Goal: Task Accomplishment & Management: Use online tool/utility

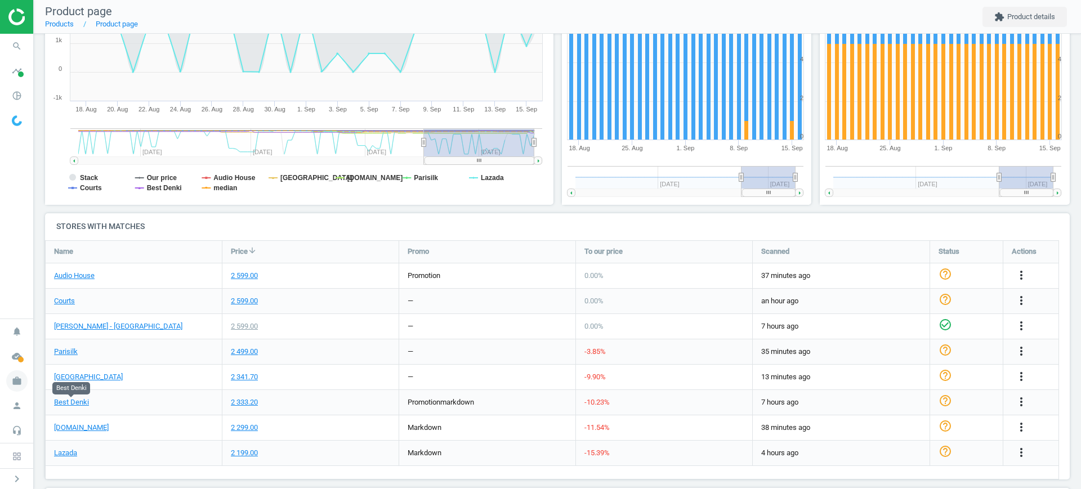
click at [9, 382] on icon "work" at bounding box center [16, 380] width 21 height 21
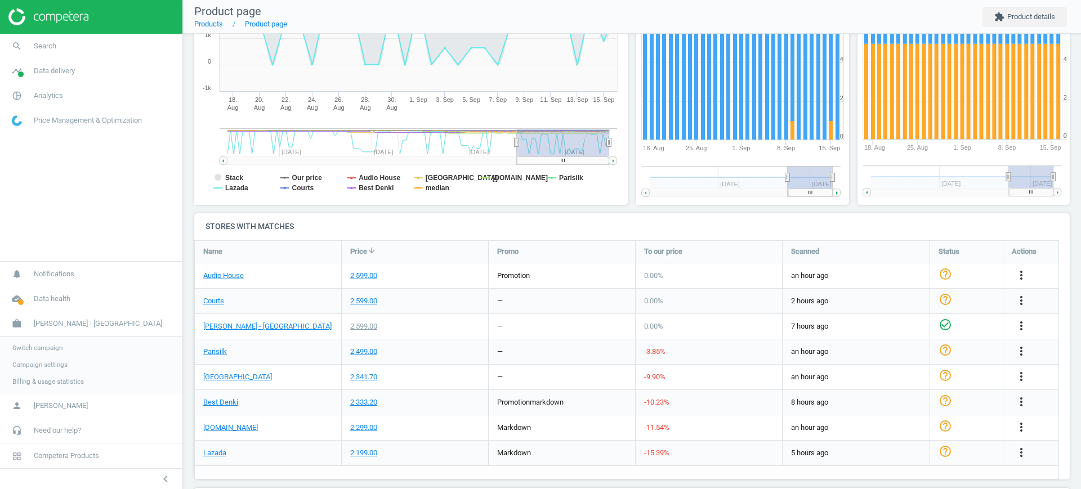
click at [39, 349] on span "Switch campaign" at bounding box center [37, 347] width 50 height 9
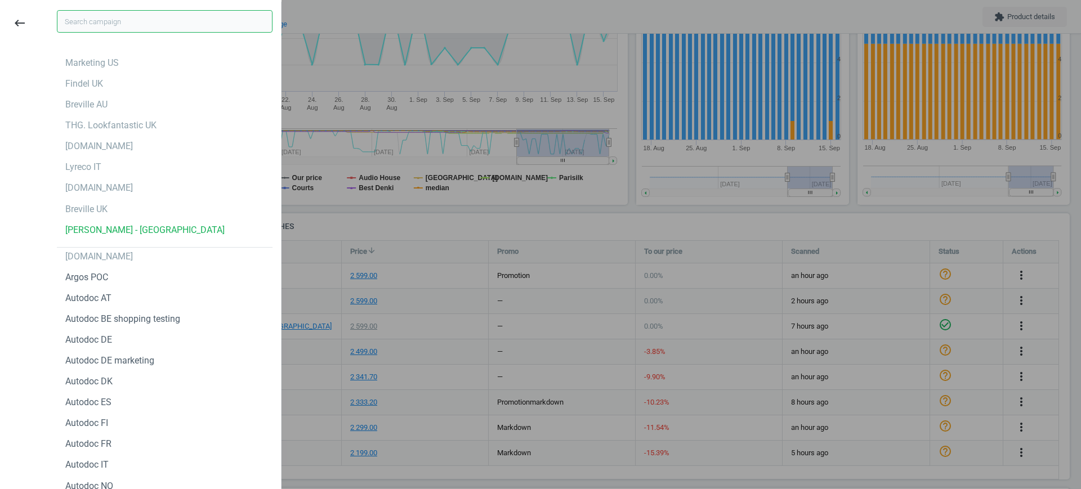
click at [110, 12] on input "text" at bounding box center [165, 21] width 216 height 23
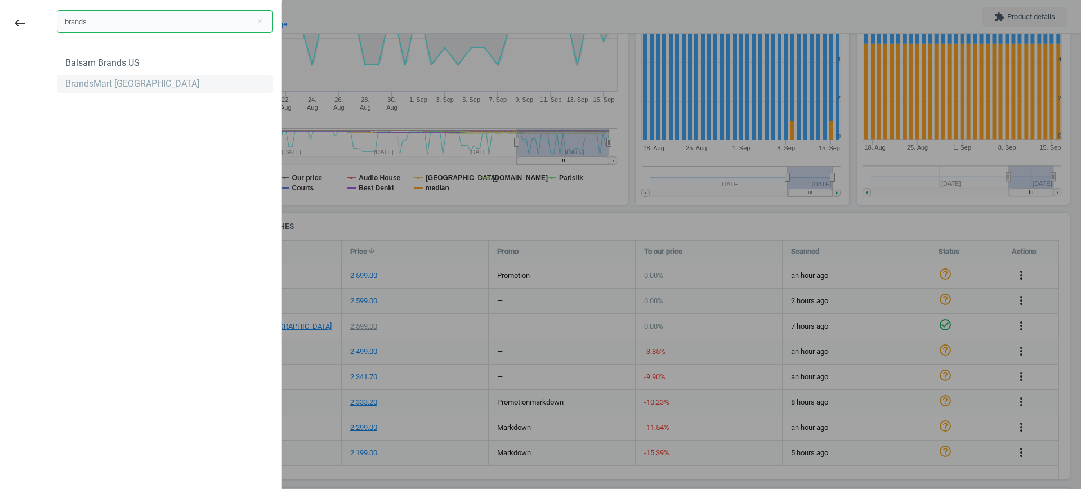
type input "brands"
click at [130, 76] on div "BrandsMart [GEOGRAPHIC_DATA]" at bounding box center [165, 84] width 216 height 18
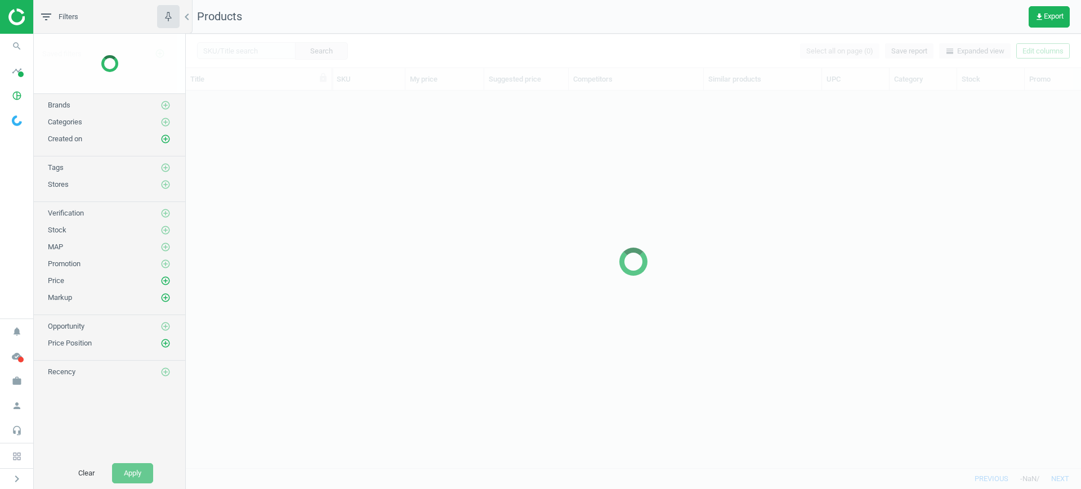
scroll to position [356, 884]
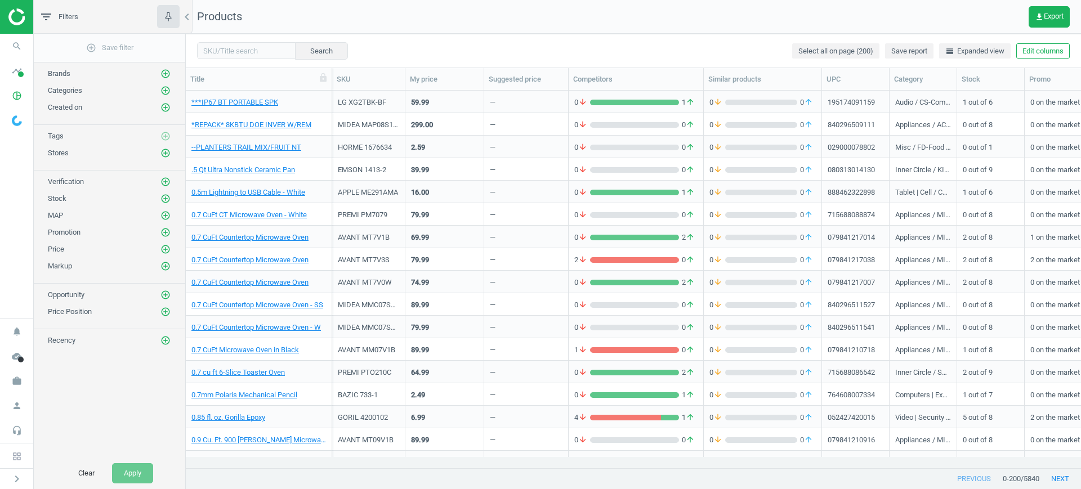
click at [430, 92] on div "59.99" at bounding box center [444, 102] width 67 height 20
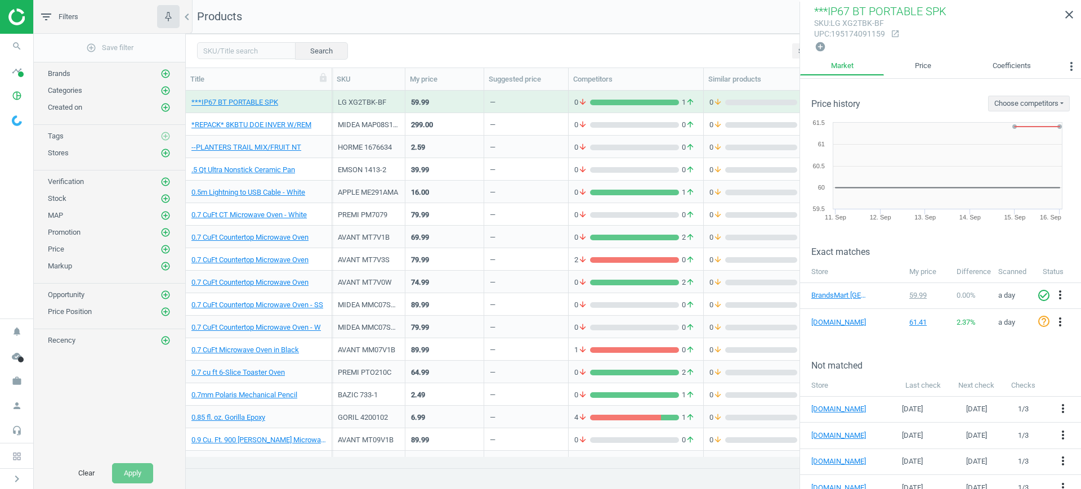
drag, startPoint x: 0, startPoint y: 187, endPoint x: 12, endPoint y: 186, distance: 12.5
click at [0, 187] on nav "search Search timeline Data delivery Overview Matches dashboard Matches Rematch…" at bounding box center [16, 176] width 33 height 285
click at [165, 152] on icon "add_circle_outline" at bounding box center [165, 153] width 10 height 10
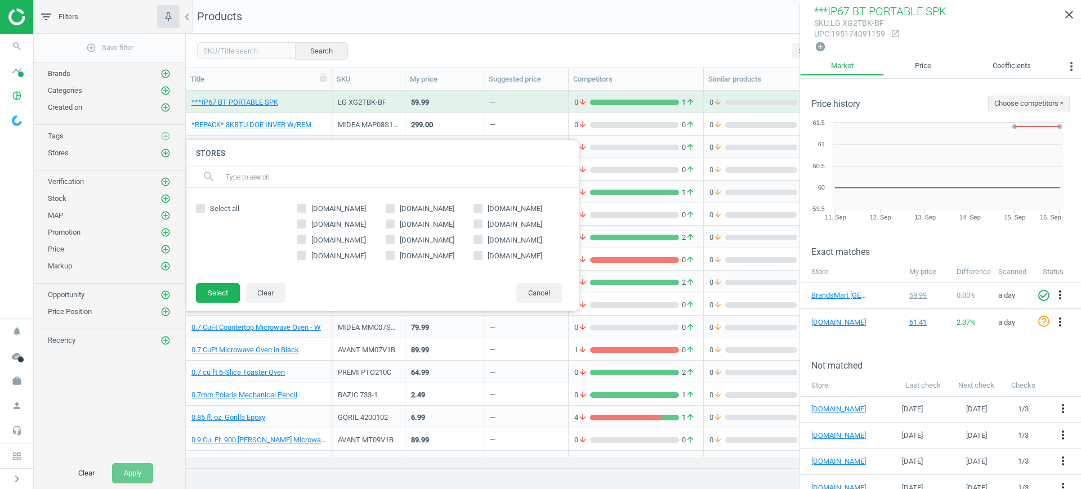
click at [477, 209] on input "amazon.com" at bounding box center [478, 207] width 7 height 7
checkbox input "true"
click at [236, 287] on button "Select" at bounding box center [218, 293] width 44 height 20
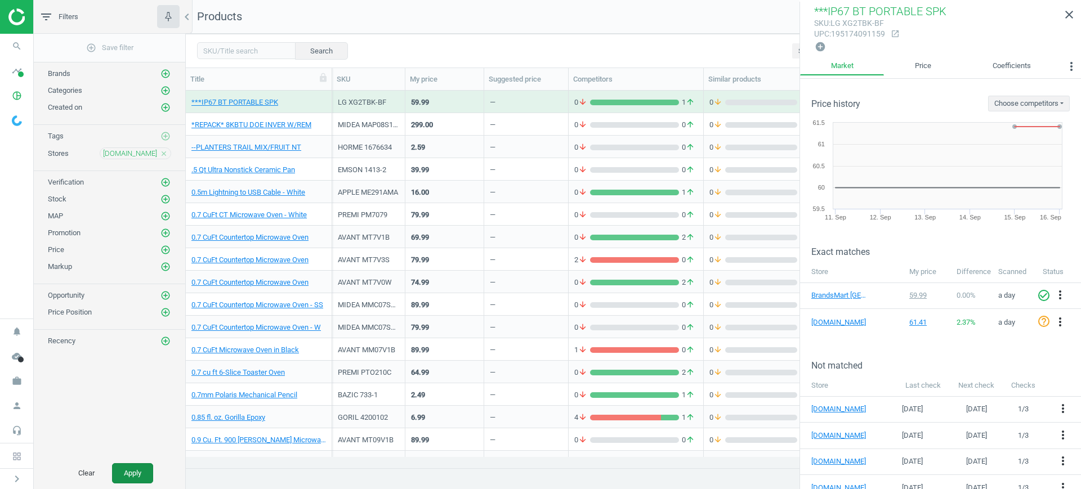
click at [142, 467] on button "Apply" at bounding box center [132, 473] width 41 height 20
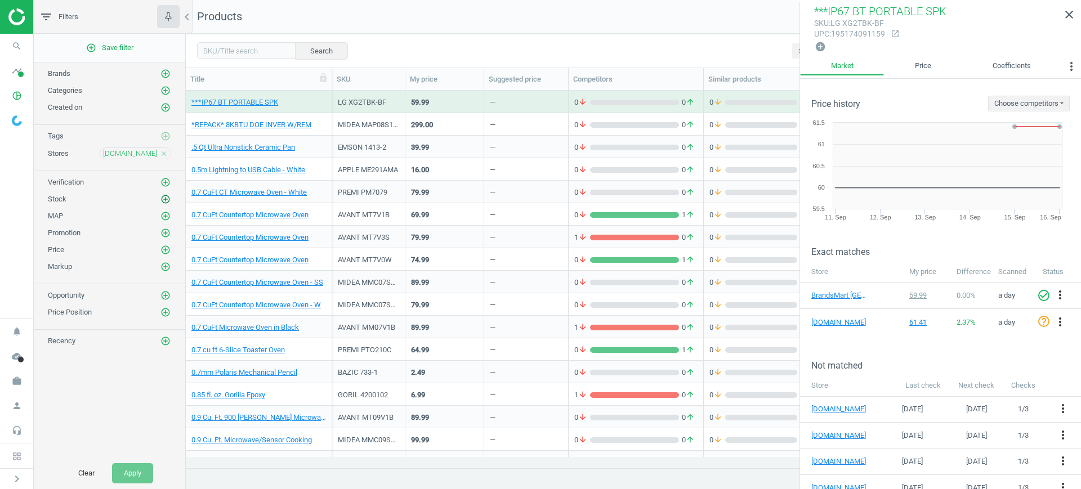
click at [167, 202] on icon "add_circle_outline" at bounding box center [165, 199] width 10 height 10
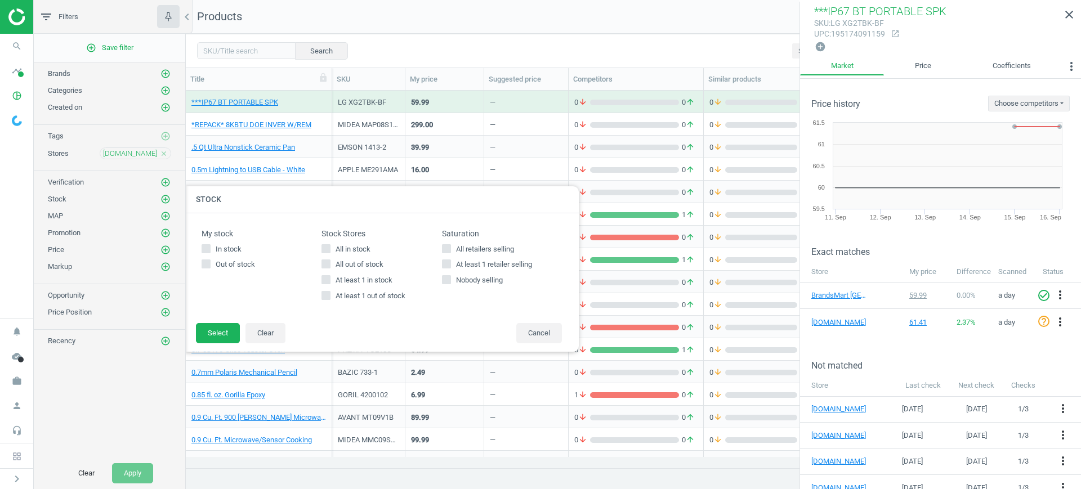
click at [451, 263] on label "At least 1 retailer selling" at bounding box center [502, 264] width 120 height 10
click at [450, 263] on input "At least 1 retailer selling" at bounding box center [445, 264] width 7 height 7
checkbox input "true"
click at [217, 339] on button "Select" at bounding box center [218, 333] width 44 height 20
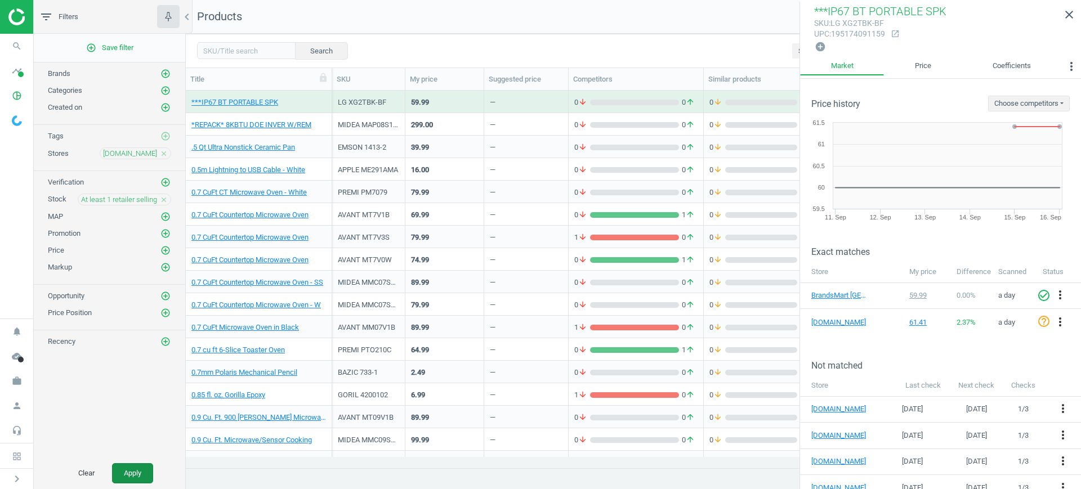
click at [127, 478] on button "Apply" at bounding box center [132, 473] width 41 height 20
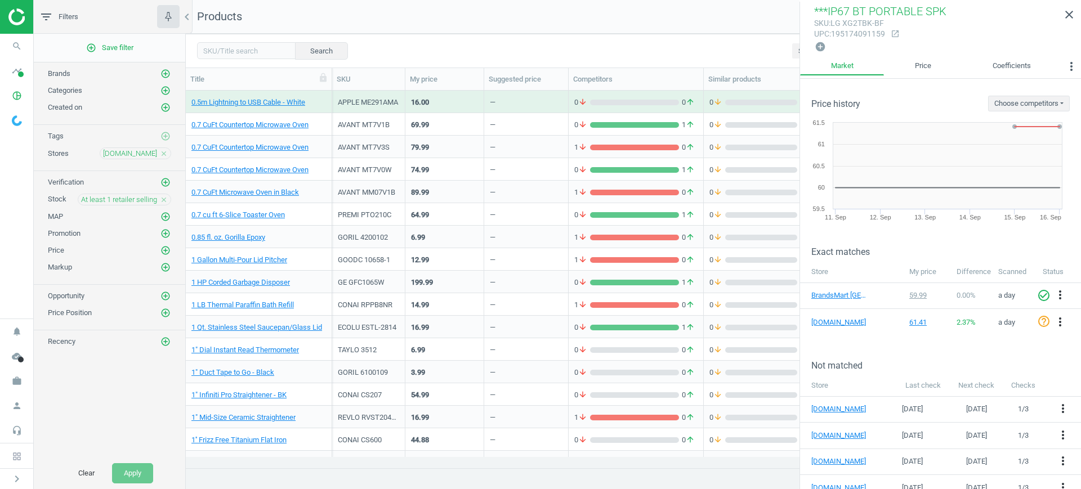
click at [281, 132] on div "0.7 CuFt Countertop Microwave Oven" at bounding box center [258, 127] width 135 height 14
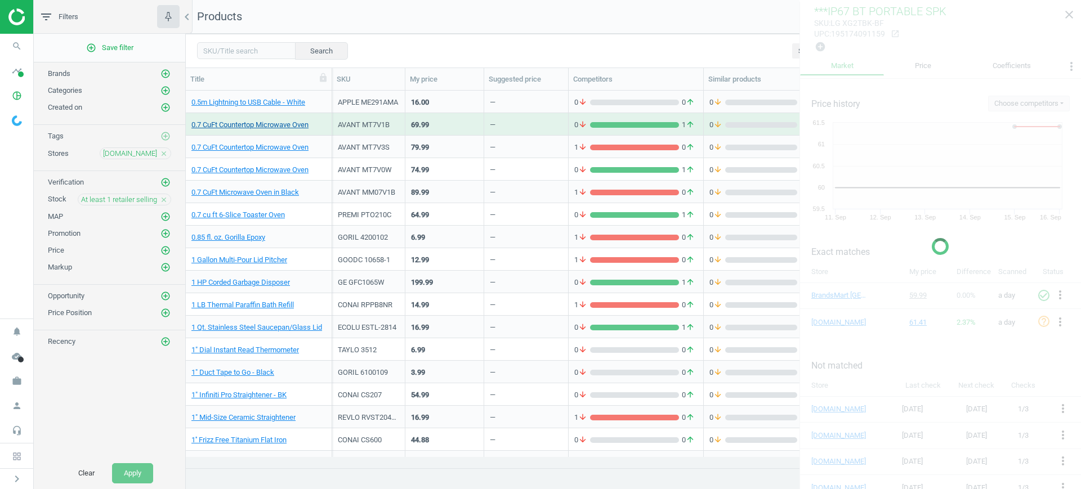
click at [281, 128] on link "0.7 CuFt Countertop Microwave Oven" at bounding box center [249, 125] width 117 height 10
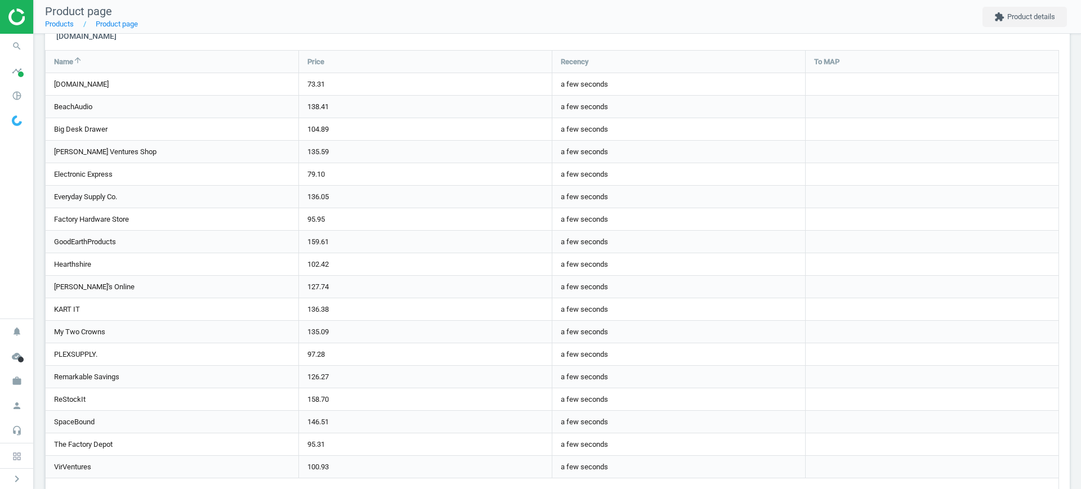
scroll to position [774, 0]
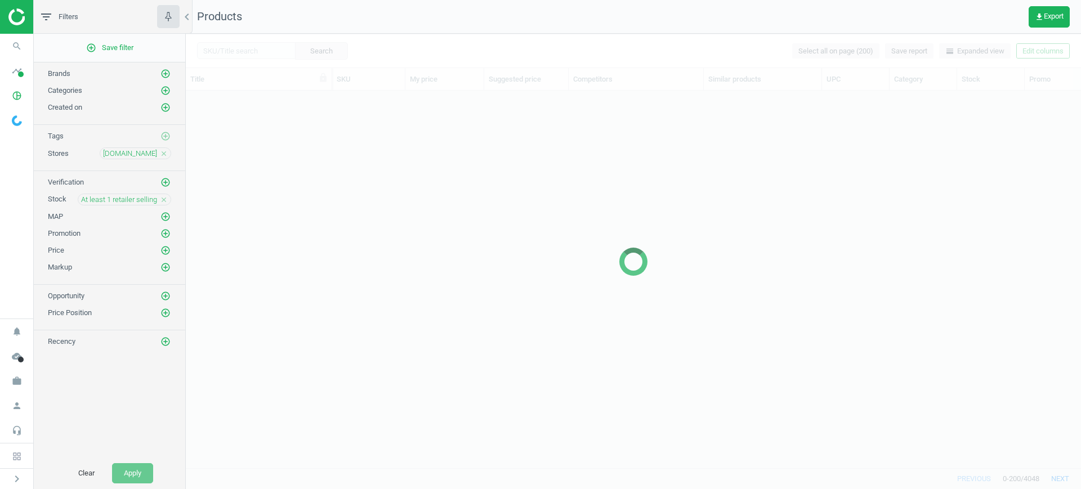
scroll to position [356, 884]
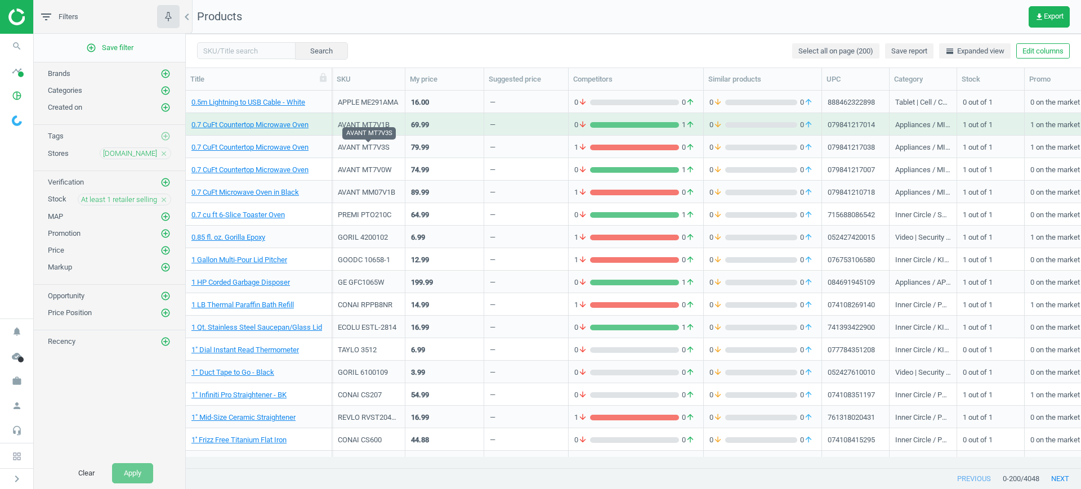
click at [382, 152] on div "AVANT MT7V3S" at bounding box center [368, 147] width 61 height 10
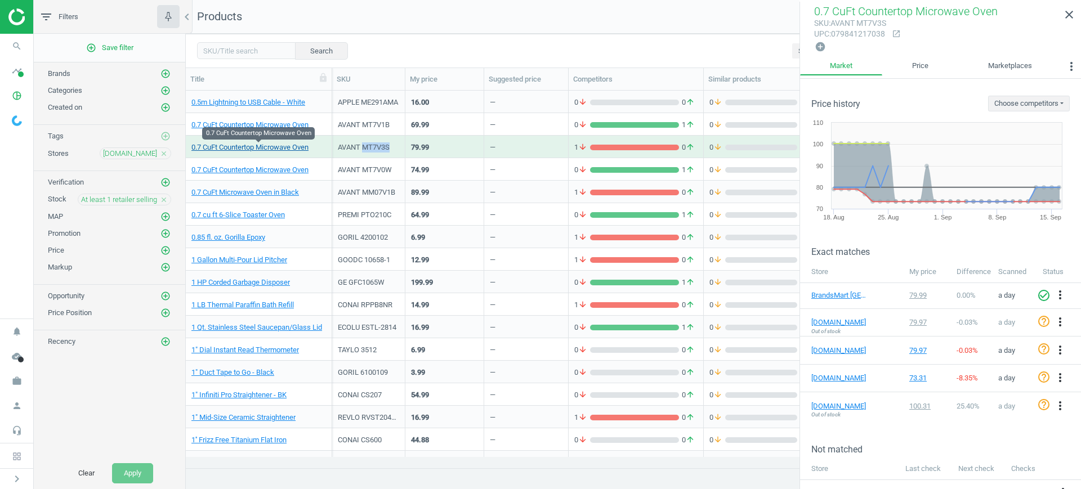
click at [288, 150] on link "0.7 CuFt Countertop Microwave Oven" at bounding box center [249, 147] width 117 height 10
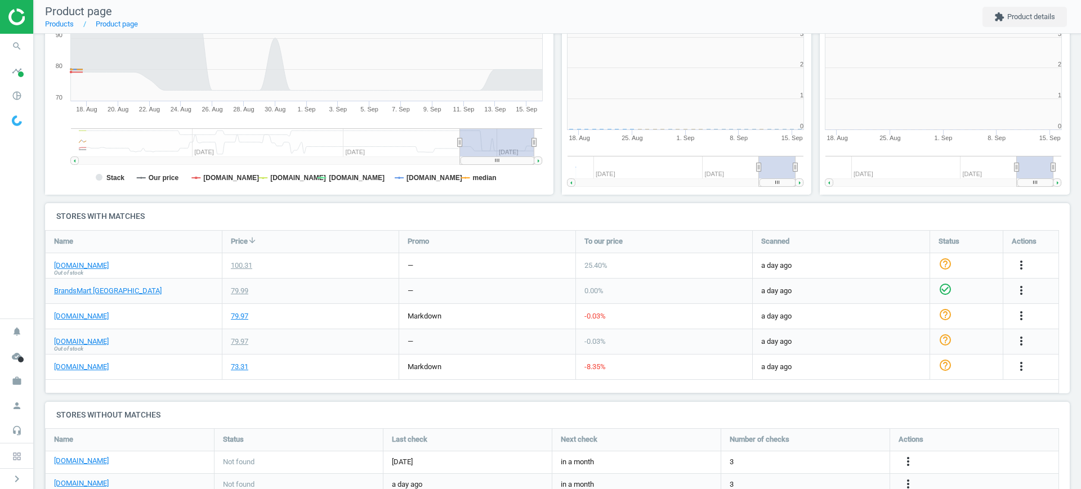
scroll to position [6, 6]
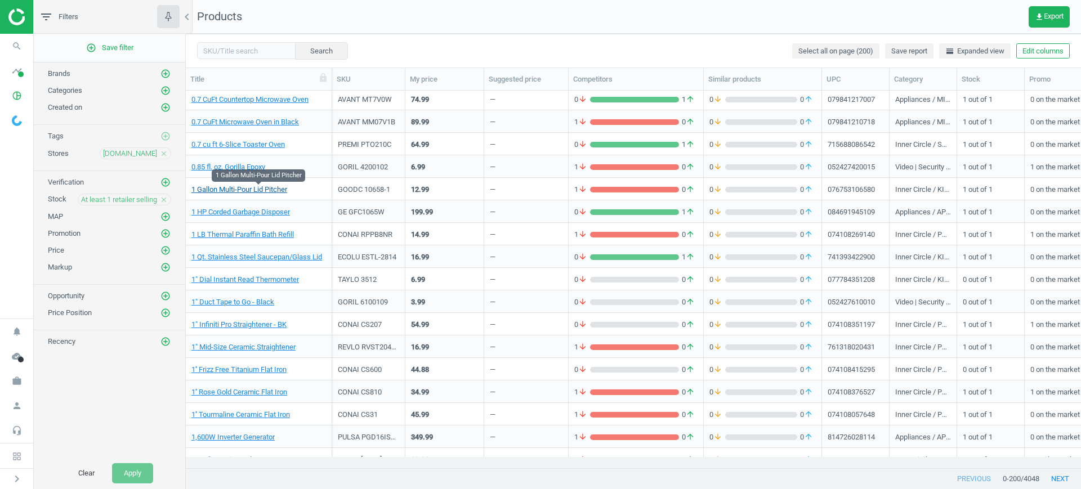
click at [275, 193] on link "1 Gallon Multi-Pour Lid Pitcher" at bounding box center [239, 190] width 96 height 10
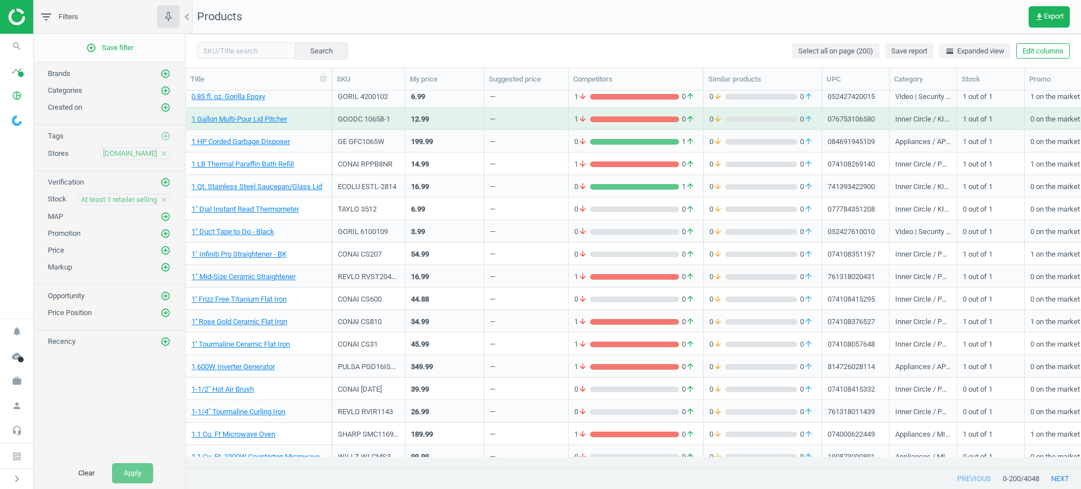
click at [378, 284] on div "REVLO RVST2043CN2" at bounding box center [368, 279] width 61 height 14
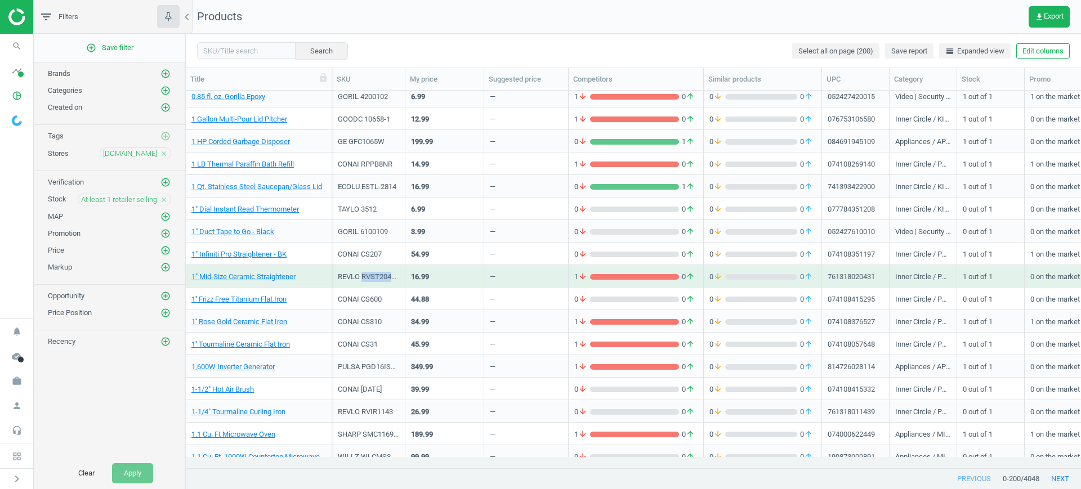
click at [378, 284] on div "REVLO RVST2043CN2" at bounding box center [368, 279] width 61 height 14
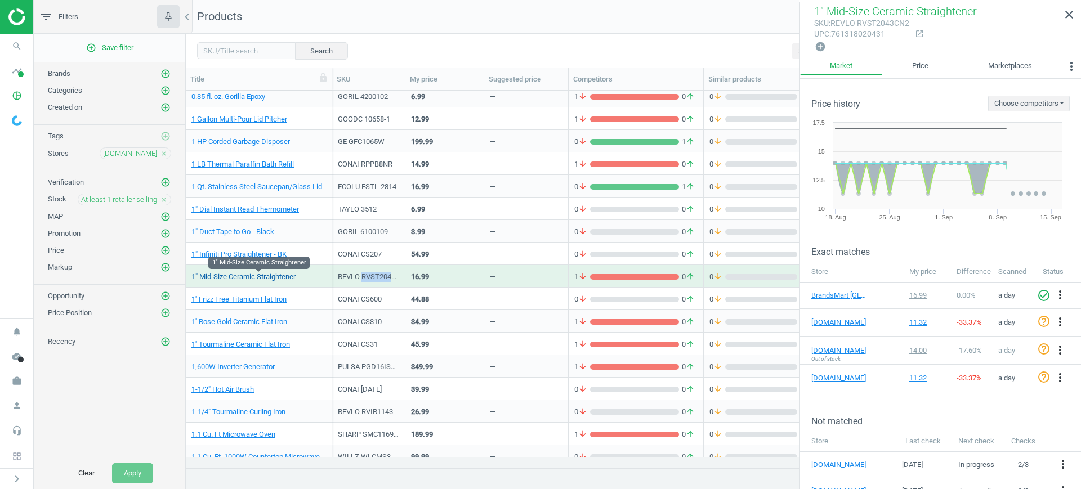
click at [276, 278] on link "1" Mid-Size Ceramic Straightener" at bounding box center [243, 277] width 104 height 10
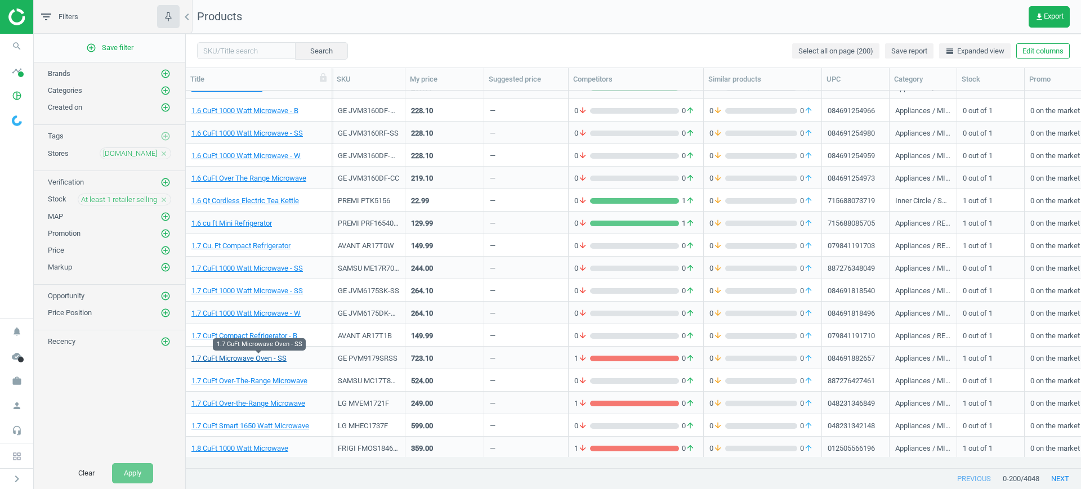
click at [247, 355] on link "1.7 CuFt Microwave Oven - SS" at bounding box center [238, 358] width 95 height 10
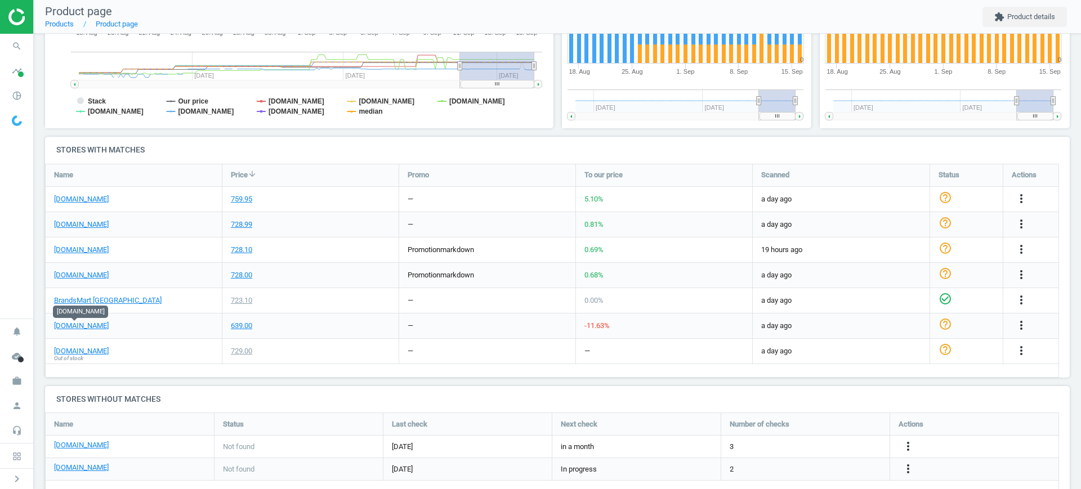
click at [113, 353] on div "lowes.com Out of stock" at bounding box center [134, 351] width 176 height 25
click at [0, 328] on span "notifications" at bounding box center [17, 331] width 34 height 25
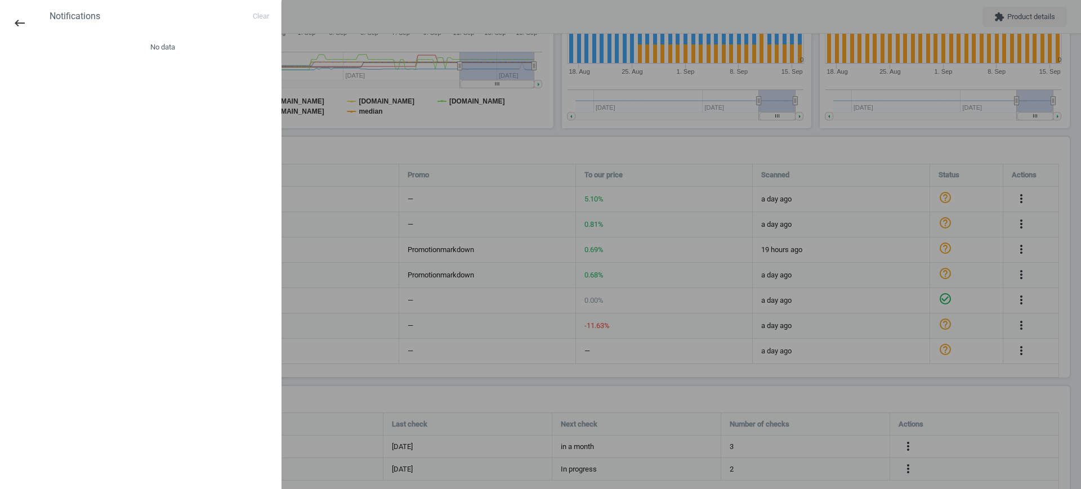
click at [488, 241] on div at bounding box center [540, 244] width 1081 height 489
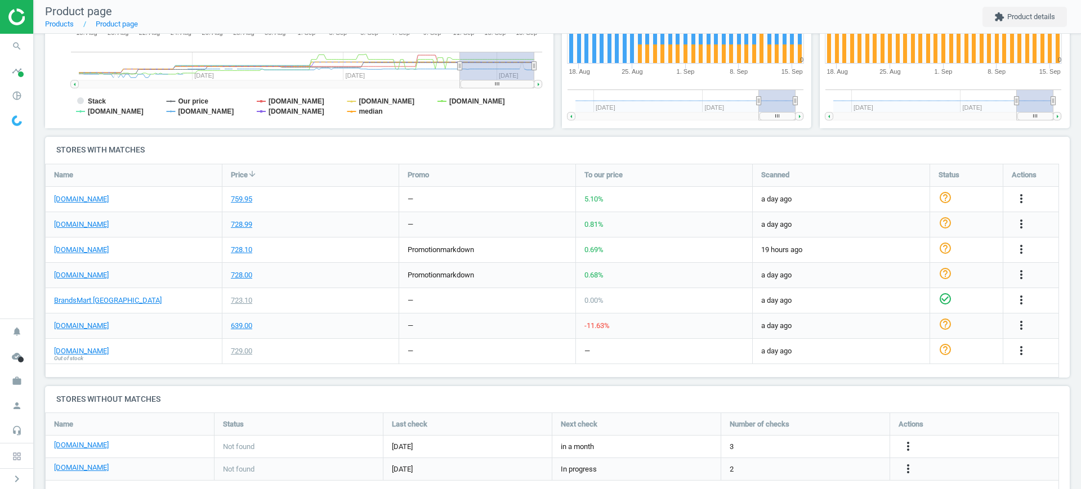
click at [16, 115] on img at bounding box center [17, 120] width 10 height 11
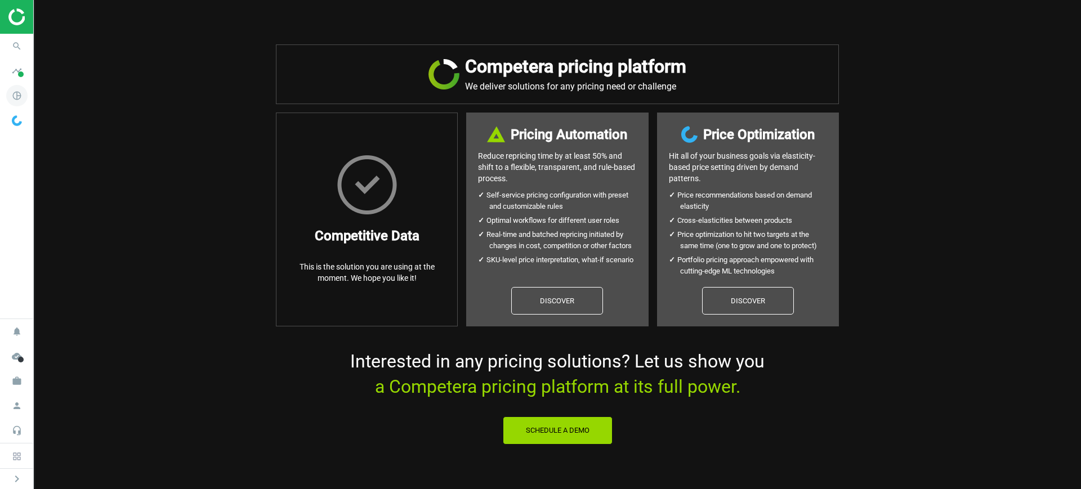
click at [9, 92] on icon "pie_chart_outlined" at bounding box center [16, 95] width 21 height 21
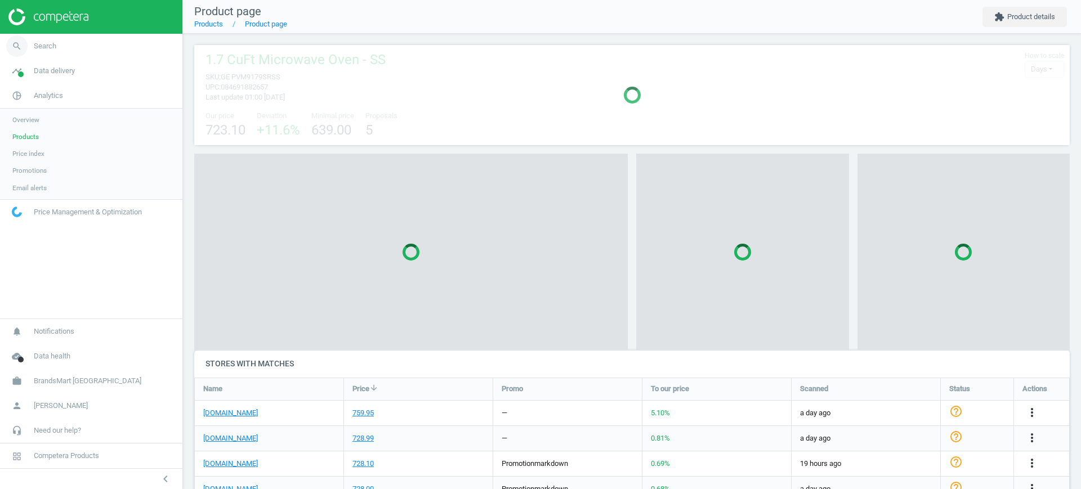
scroll to position [104, 887]
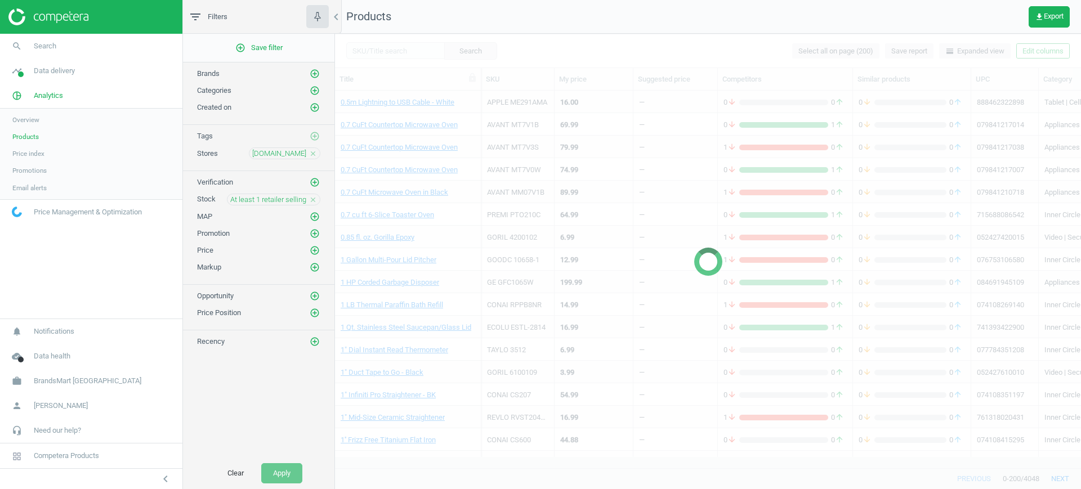
scroll to position [827, 0]
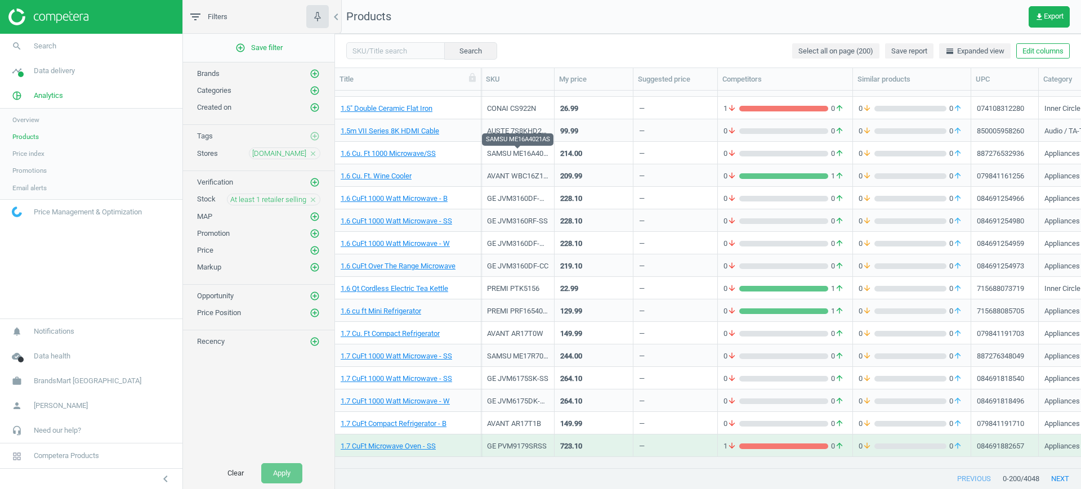
click at [513, 156] on div "SAMSU ME16A4021AS" at bounding box center [517, 154] width 61 height 10
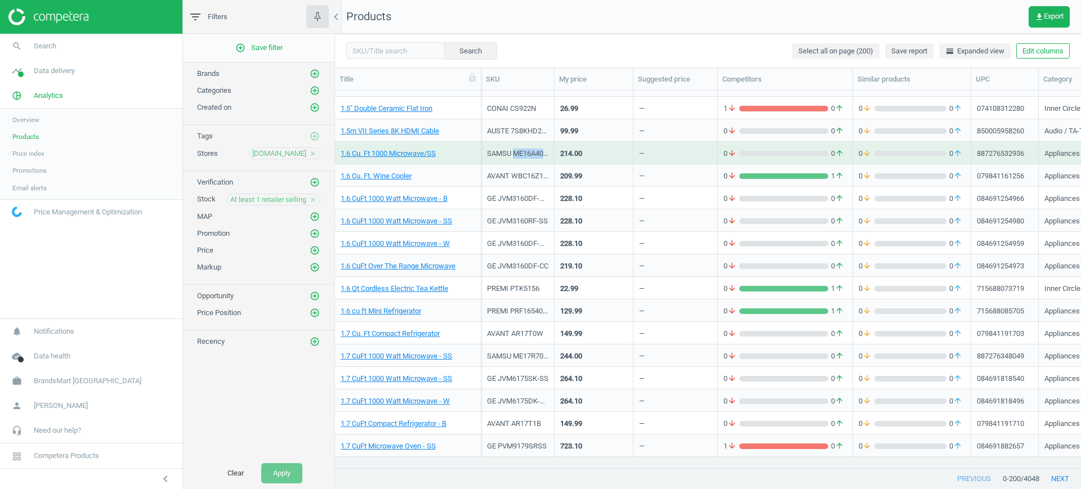
click at [513, 156] on div "SAMSU ME16A4021AS" at bounding box center [517, 154] width 61 height 10
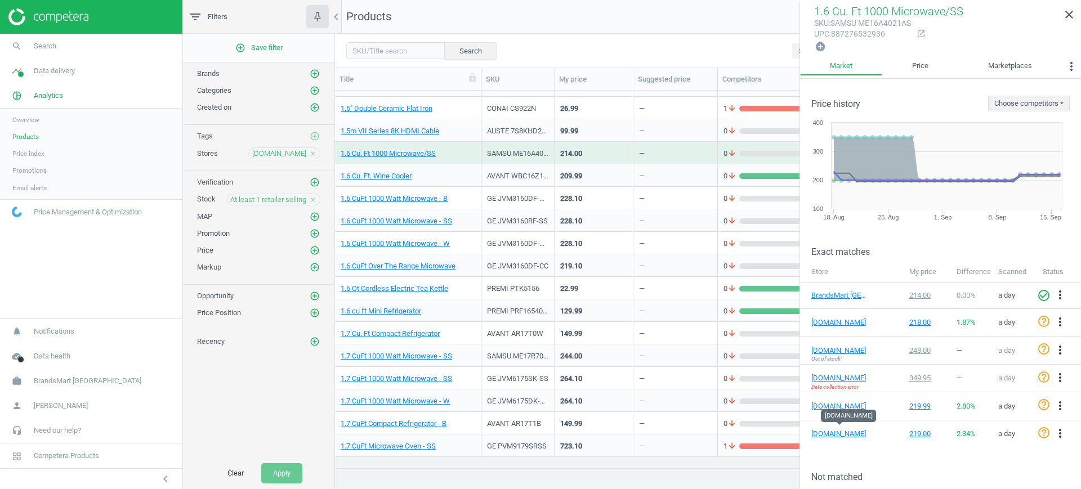
click at [473, 185] on div "1.6 Cu. Ft. Wine Cooler" at bounding box center [408, 175] width 146 height 23
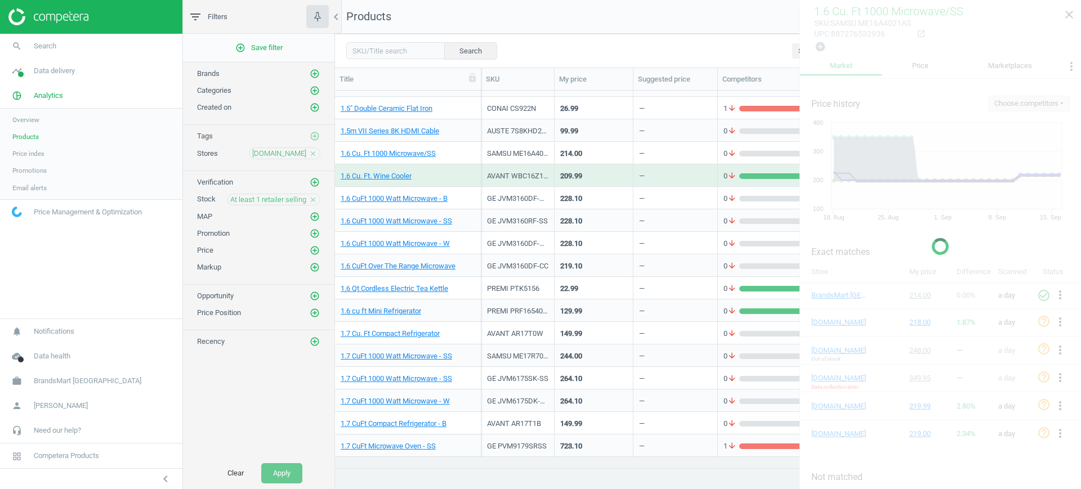
click at [473, 185] on div "1.6 Cu. Ft. Wine Cooler" at bounding box center [408, 175] width 146 height 23
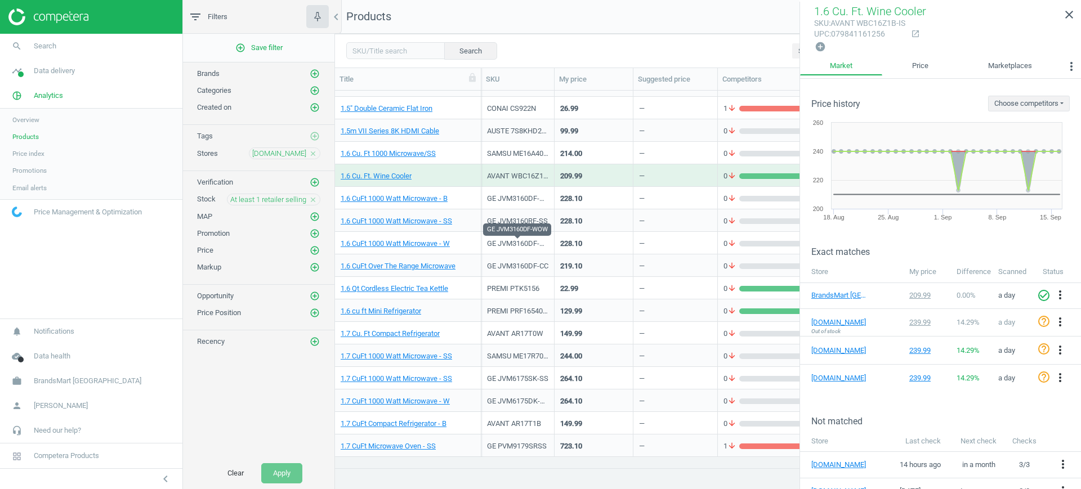
click at [530, 240] on div "GE JVM3160DF-WOW" at bounding box center [517, 244] width 61 height 10
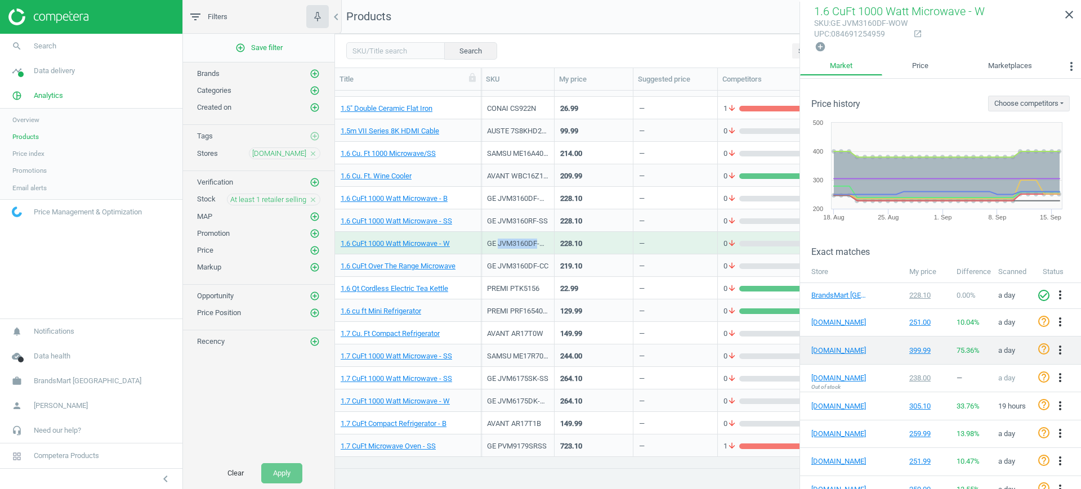
scroll to position [70, 0]
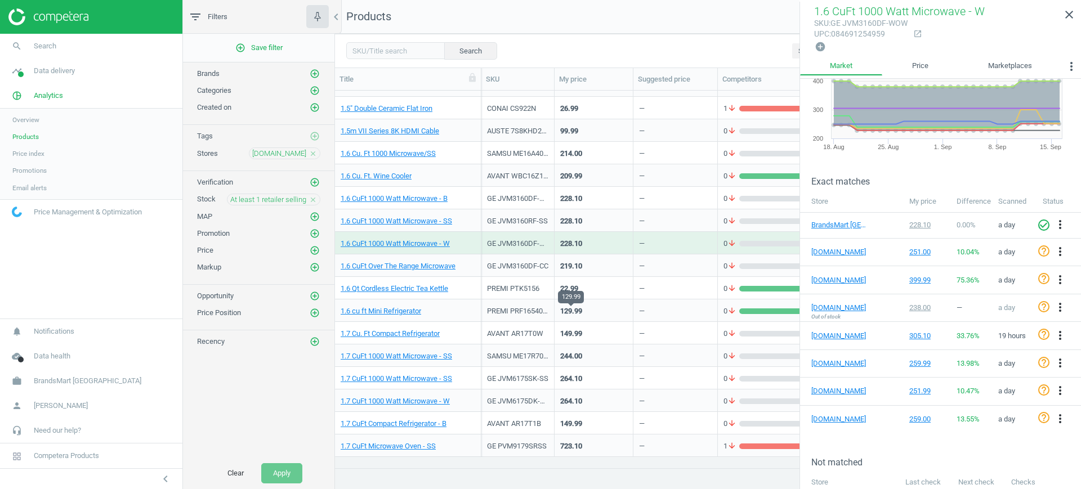
click at [567, 307] on div "129.99" at bounding box center [571, 311] width 22 height 10
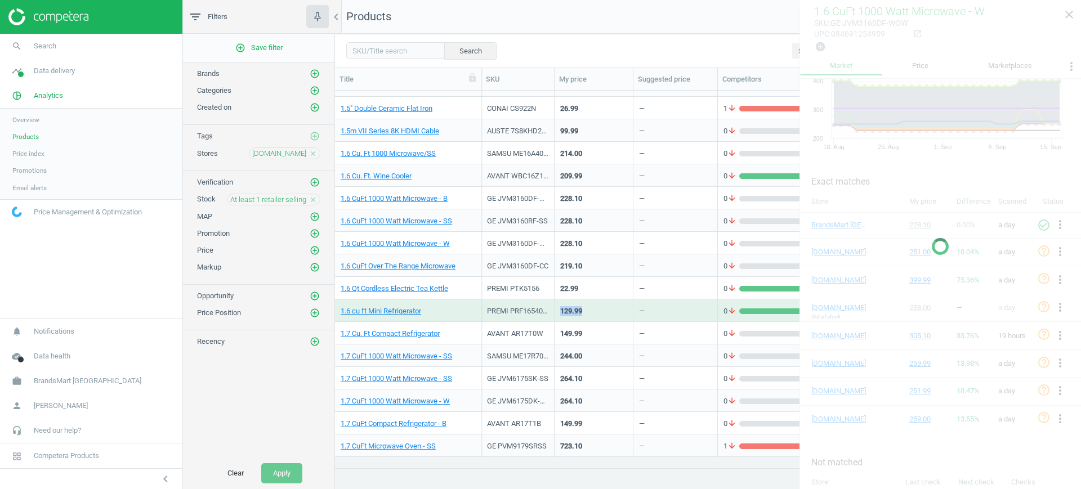
click at [567, 307] on div "129.99" at bounding box center [571, 311] width 22 height 10
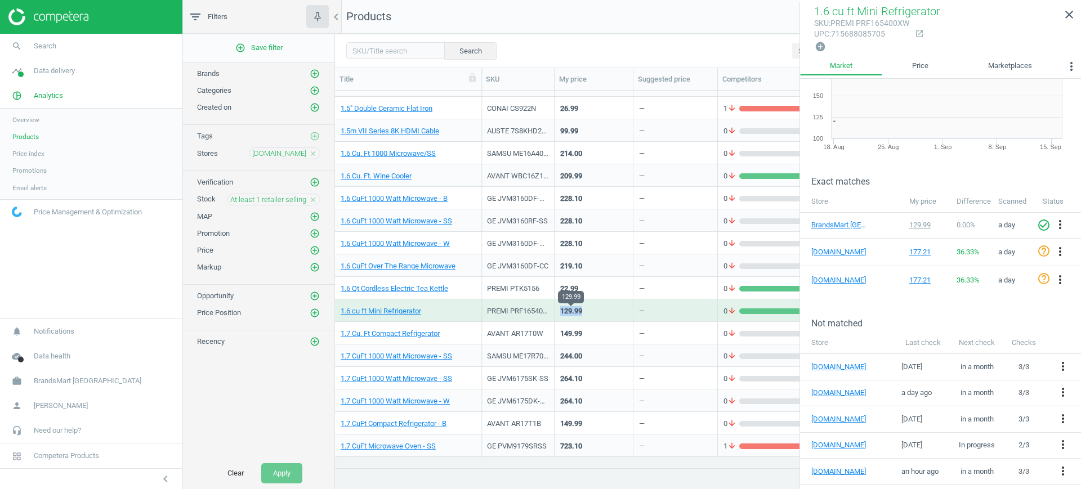
scroll to position [0, 0]
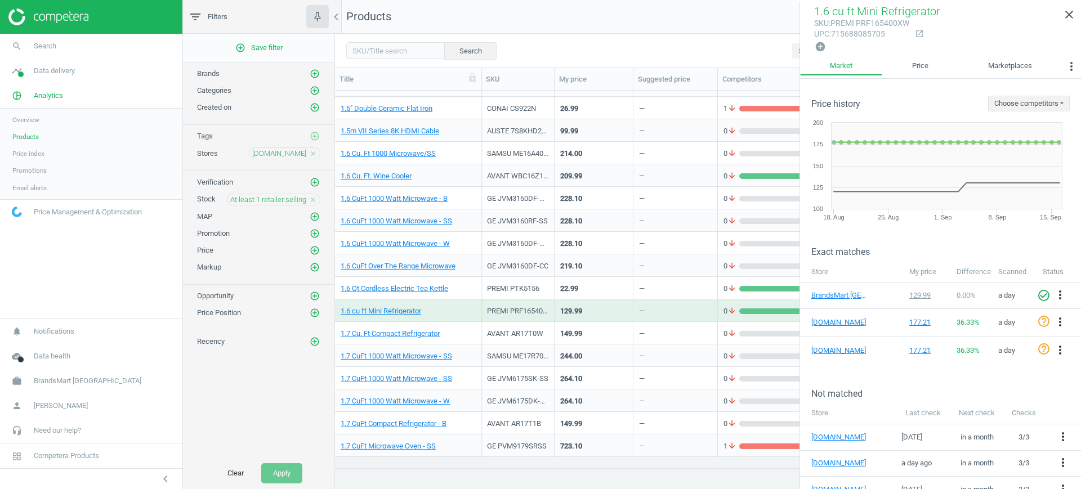
click at [510, 408] on div "GE JVM6175DK-WOW" at bounding box center [517, 403] width 61 height 14
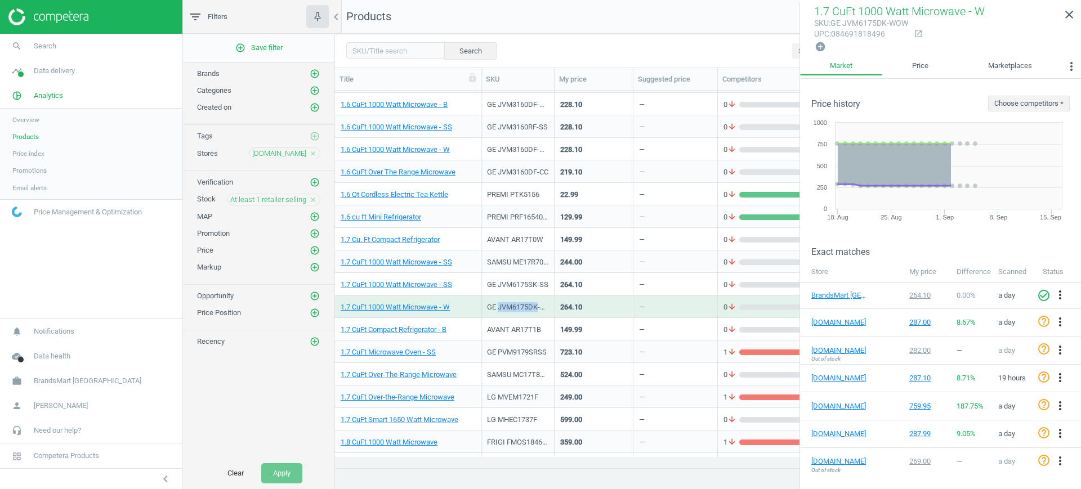
scroll to position [968, 0]
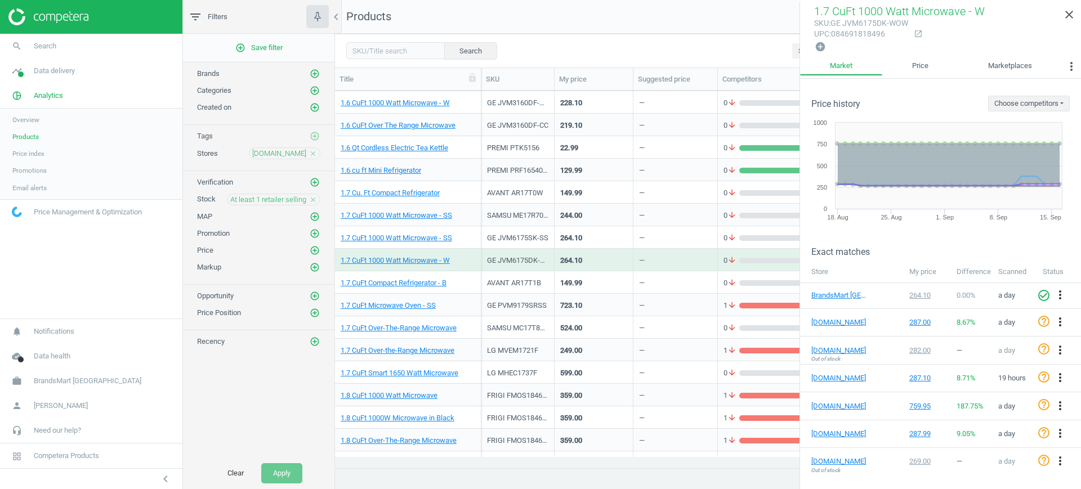
click at [538, 381] on div "LG MHEC1737F" at bounding box center [517, 375] width 61 height 14
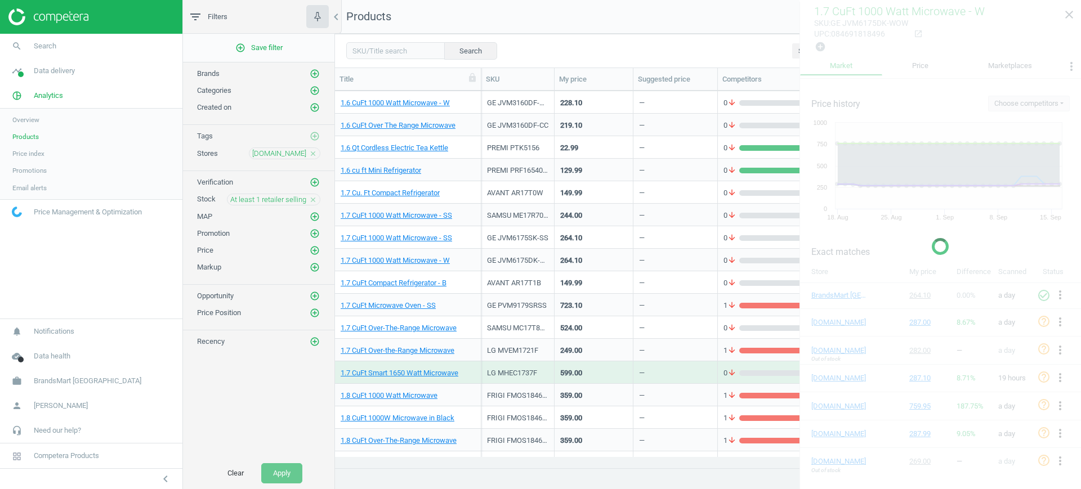
click at [538, 381] on div "LG MHEC1737F" at bounding box center [517, 375] width 61 height 14
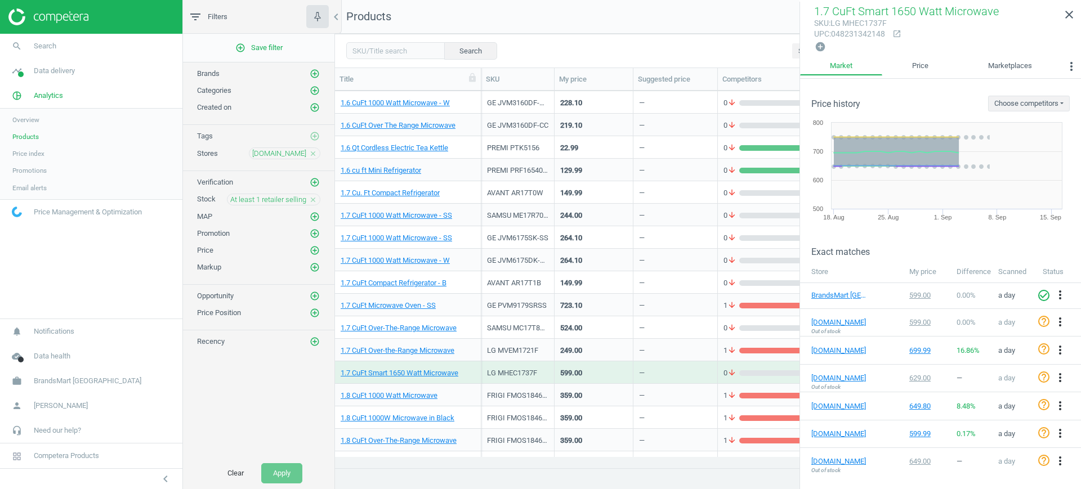
scroll to position [1179, 0]
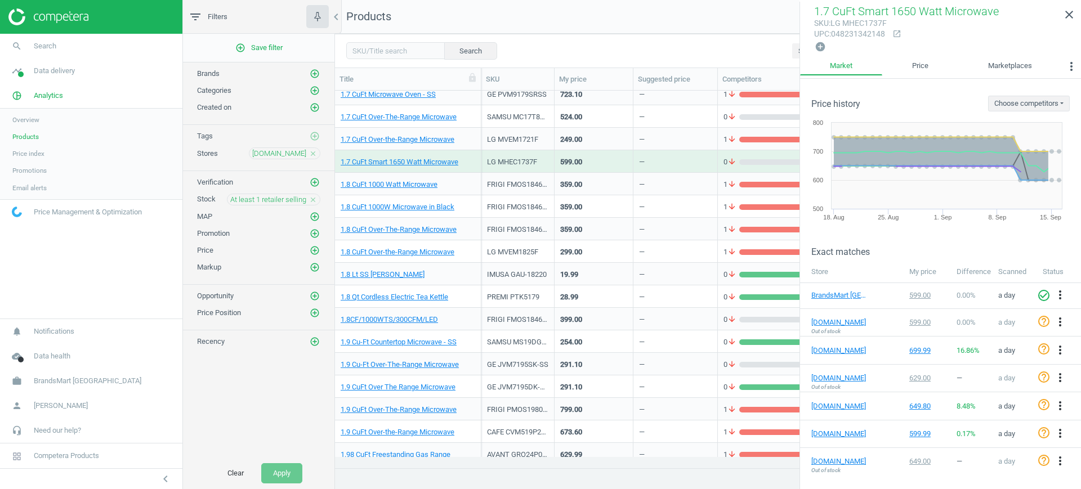
click at [538, 381] on div "GE JVM7195DK-WOW" at bounding box center [517, 387] width 61 height 20
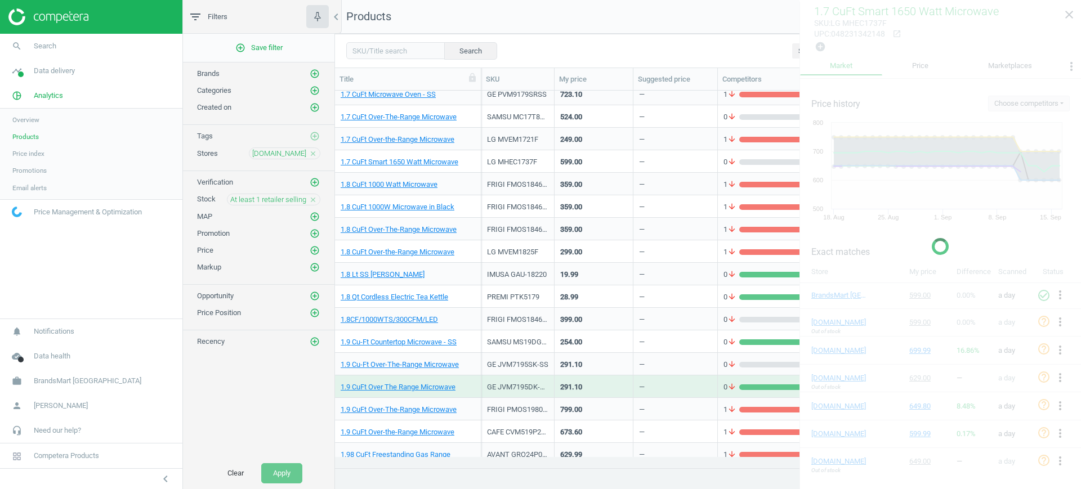
click at [538, 381] on div "GE JVM7195DK-WOW" at bounding box center [517, 387] width 61 height 20
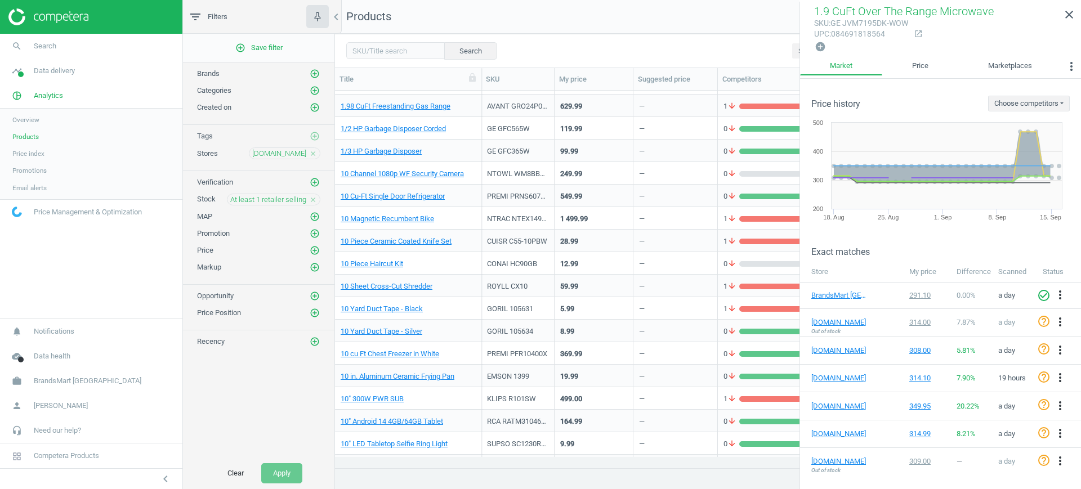
scroll to position [1530, 0]
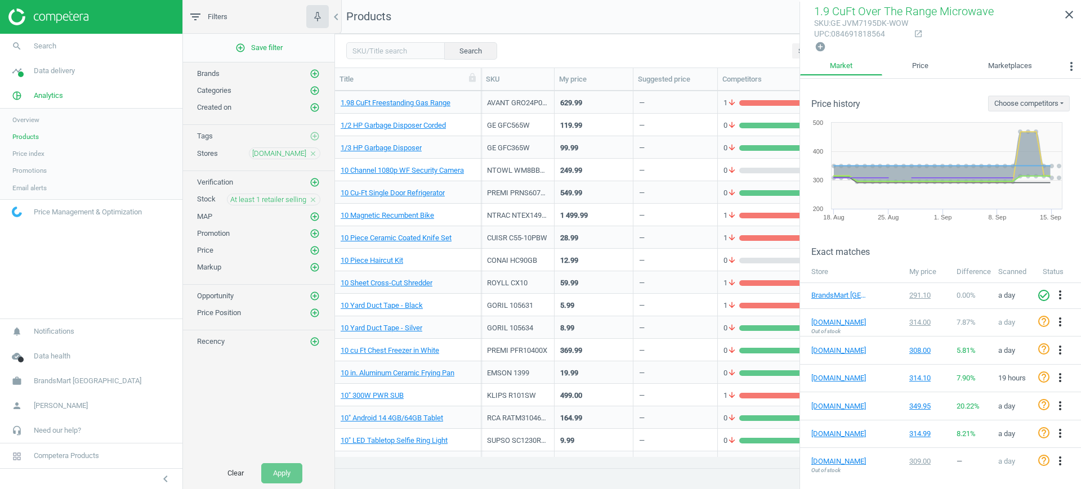
click at [538, 381] on div "EMSON 1399" at bounding box center [517, 375] width 61 height 14
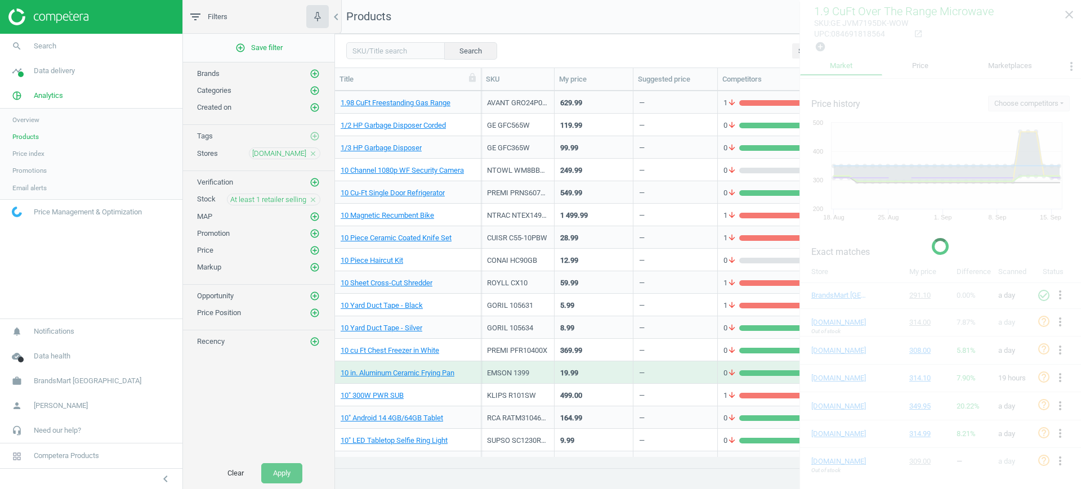
click at [538, 381] on div "EMSON 1399" at bounding box center [517, 375] width 61 height 14
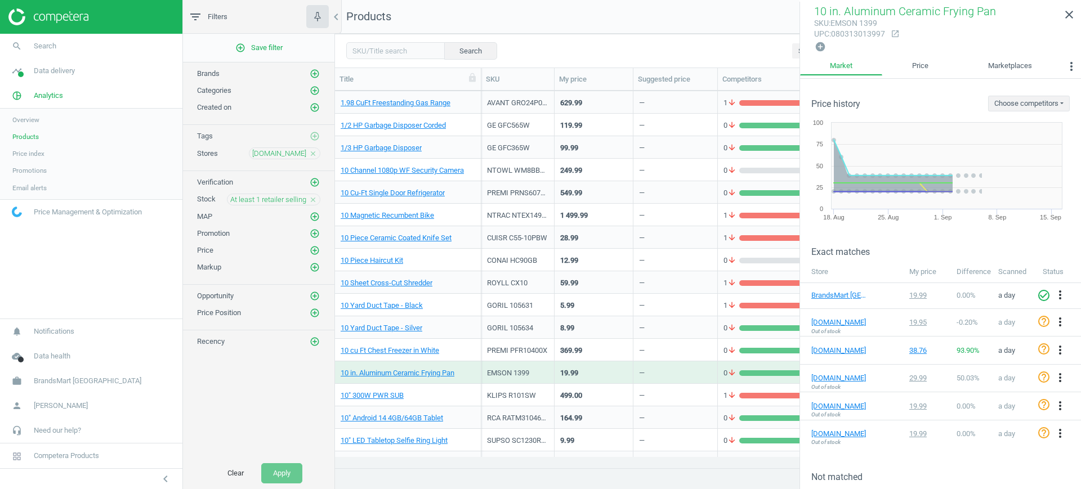
scroll to position [1742, 0]
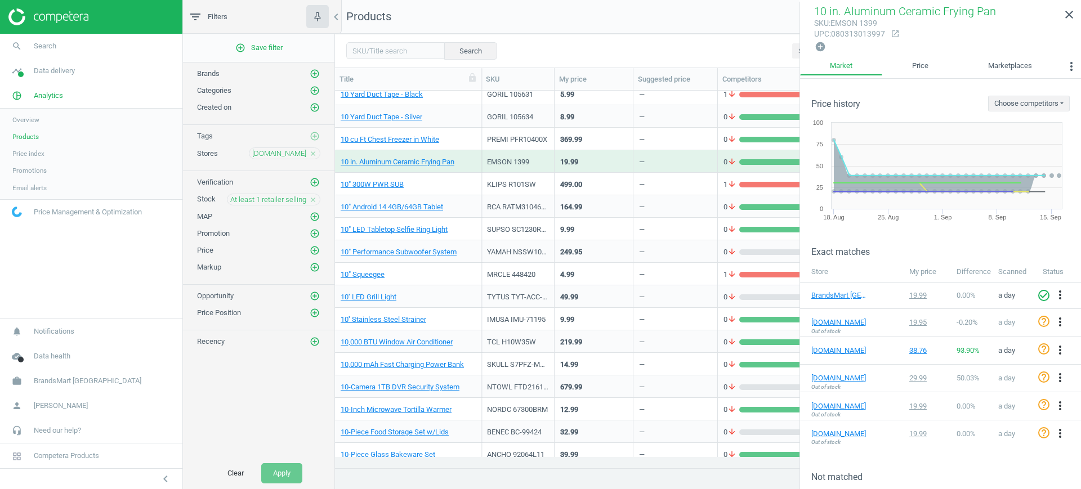
click at [538, 381] on div "1.5" Double Ceramic Flat Iron CONAI CS922N 26.99 — 1 arrow_downward 0 arrow_upw…" at bounding box center [708, 274] width 746 height 366
click at [538, 381] on div "NTOWL FTD216110L" at bounding box center [517, 387] width 61 height 20
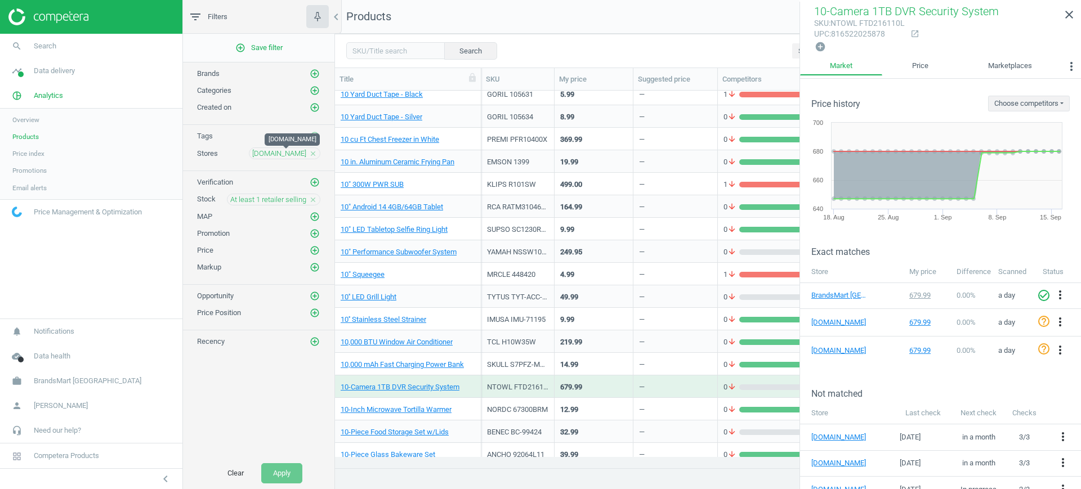
click at [295, 152] on span "amazon.com" at bounding box center [279, 154] width 54 height 10
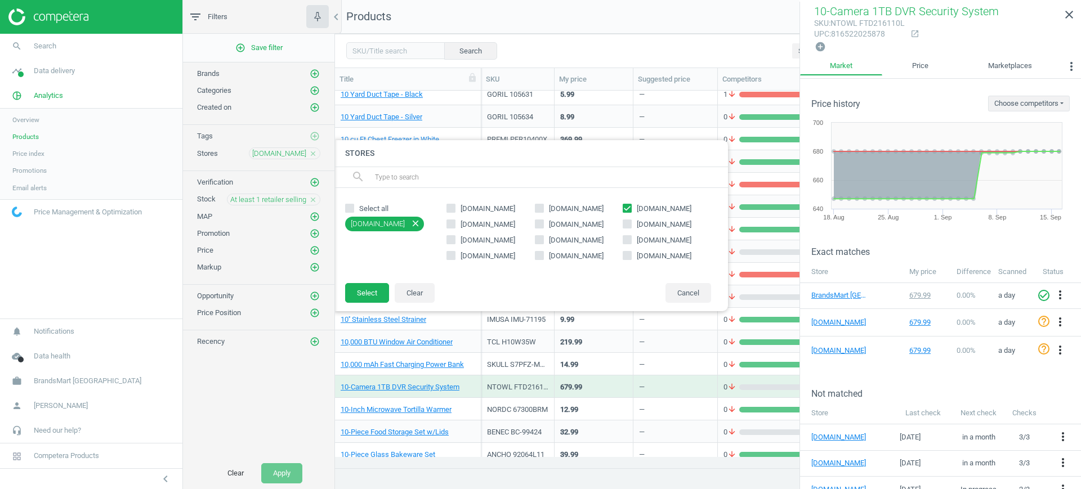
click at [574, 238] on span "samsclub.com" at bounding box center [576, 240] width 59 height 10
click at [543, 238] on input "samsclub.com" at bounding box center [538, 239] width 7 height 7
checkbox input "true"
click at [627, 209] on input "amazon.com" at bounding box center [627, 207] width 7 height 7
checkbox input "false"
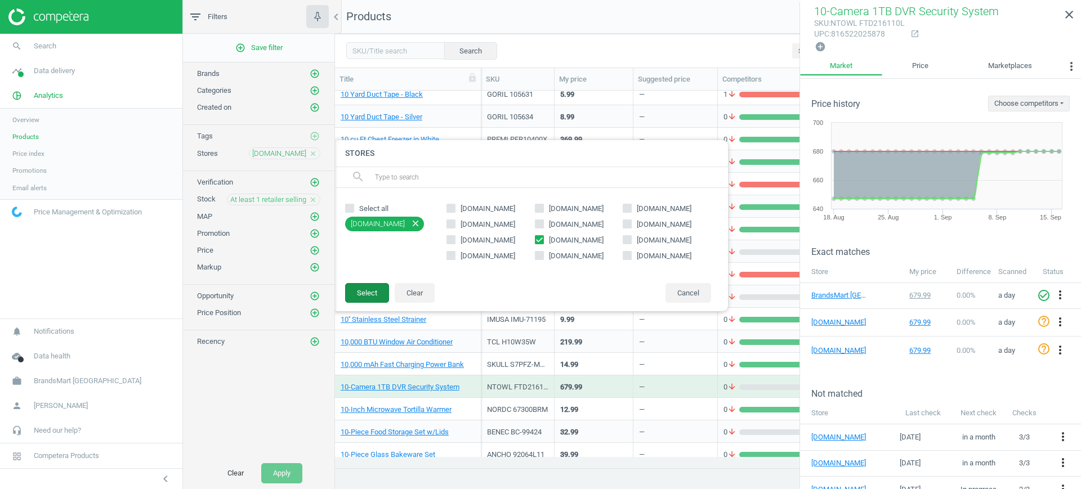
click at [366, 292] on button "Select" at bounding box center [367, 293] width 44 height 20
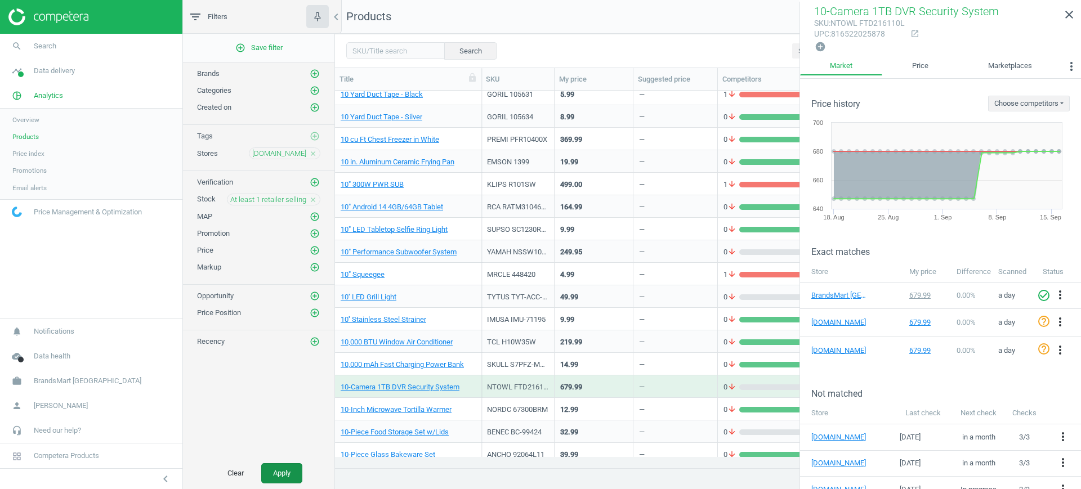
click at [290, 468] on button "Apply" at bounding box center [281, 473] width 41 height 20
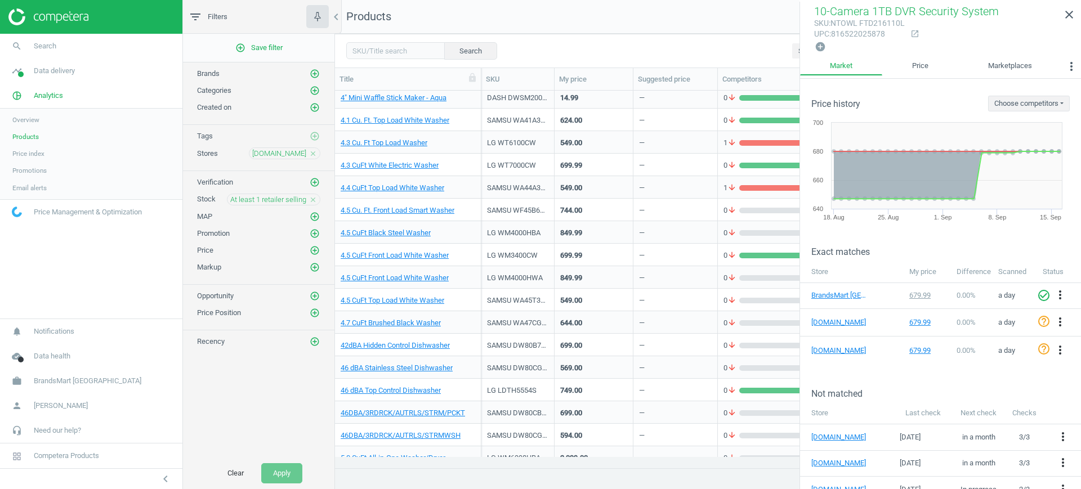
scroll to position [1038, 0]
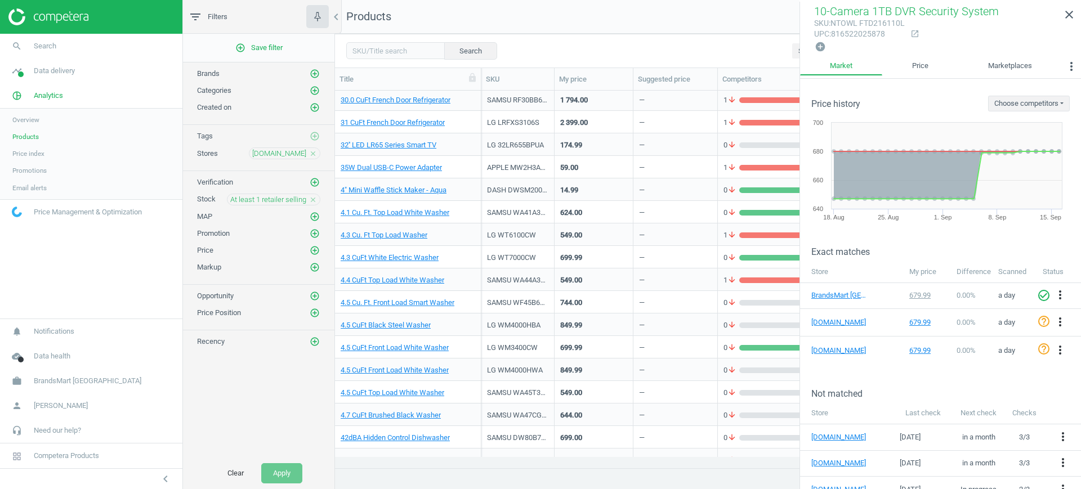
click at [491, 150] on div "LG 32LR655BPUA" at bounding box center [517, 147] width 61 height 14
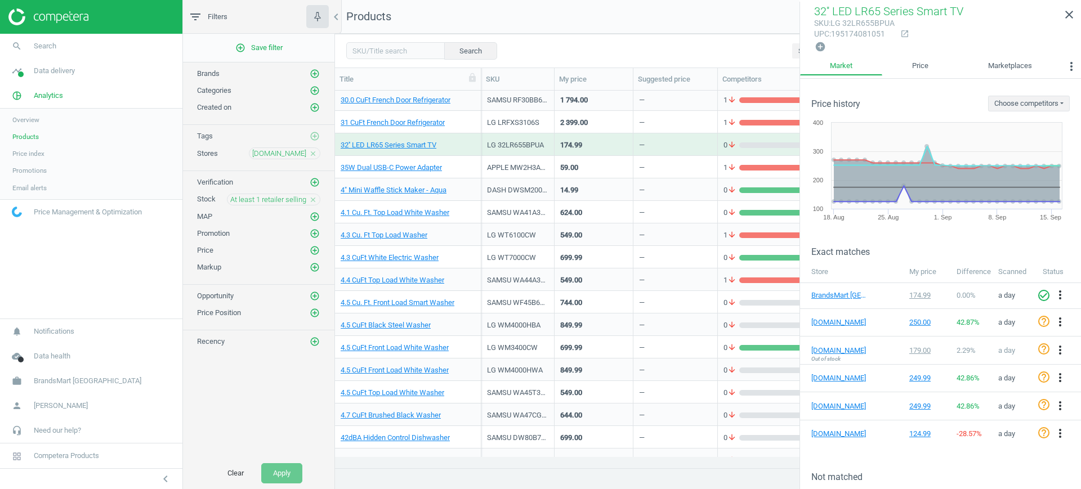
click at [499, 178] on div "DASH DWSM200GBAQ06" at bounding box center [517, 189] width 73 height 23
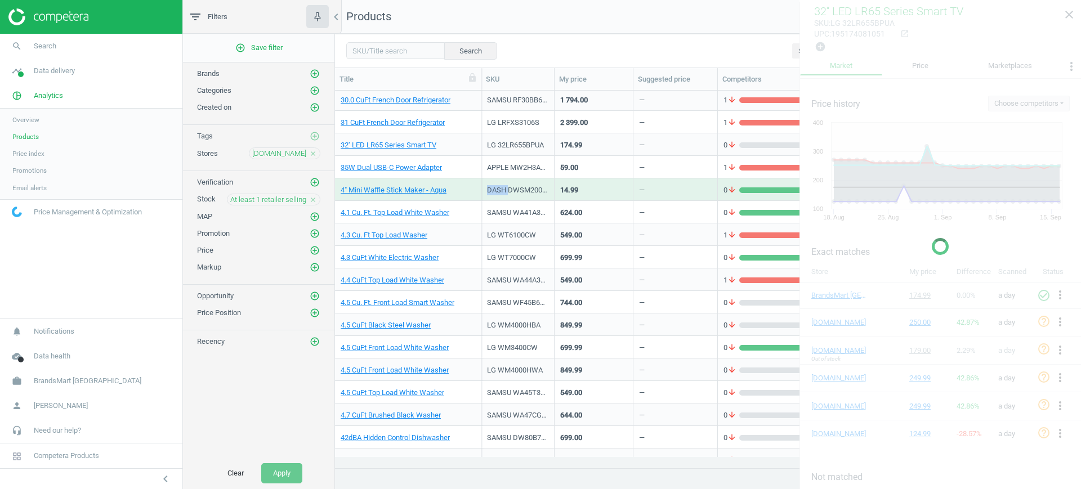
click at [499, 178] on div "DASH DWSM200GBAQ06" at bounding box center [517, 189] width 73 height 23
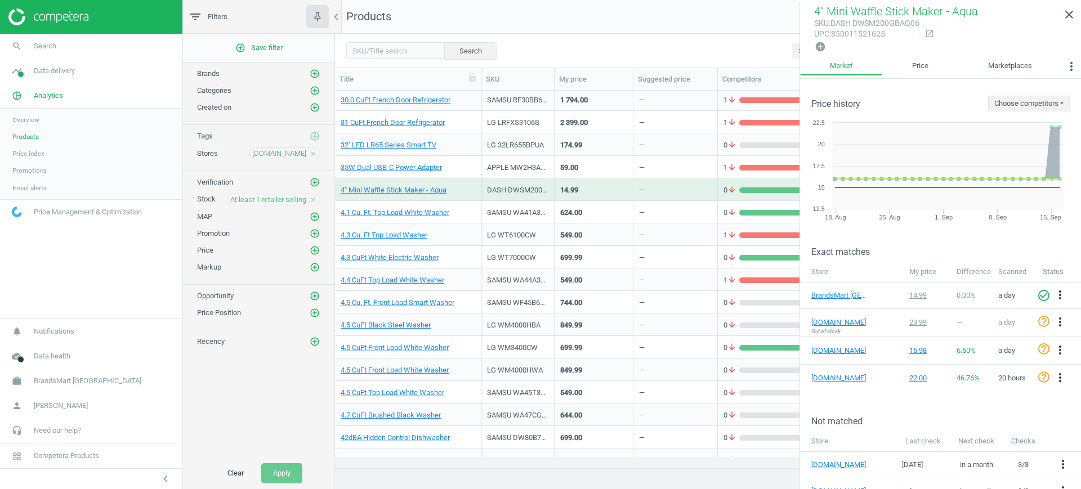
click at [538, 335] on div "LG WM4000HBA" at bounding box center [517, 325] width 73 height 23
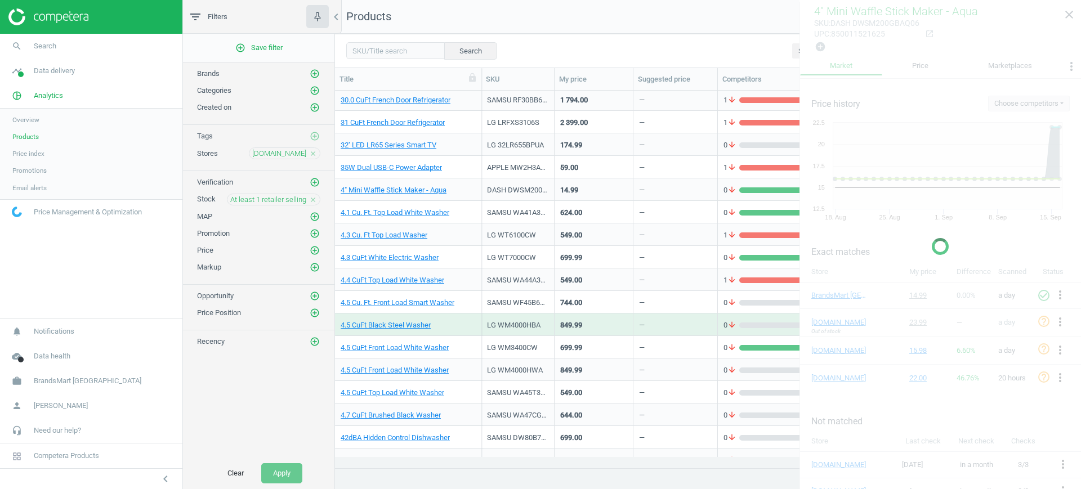
click at [538, 335] on div "LG WM4000HBA" at bounding box center [517, 325] width 73 height 23
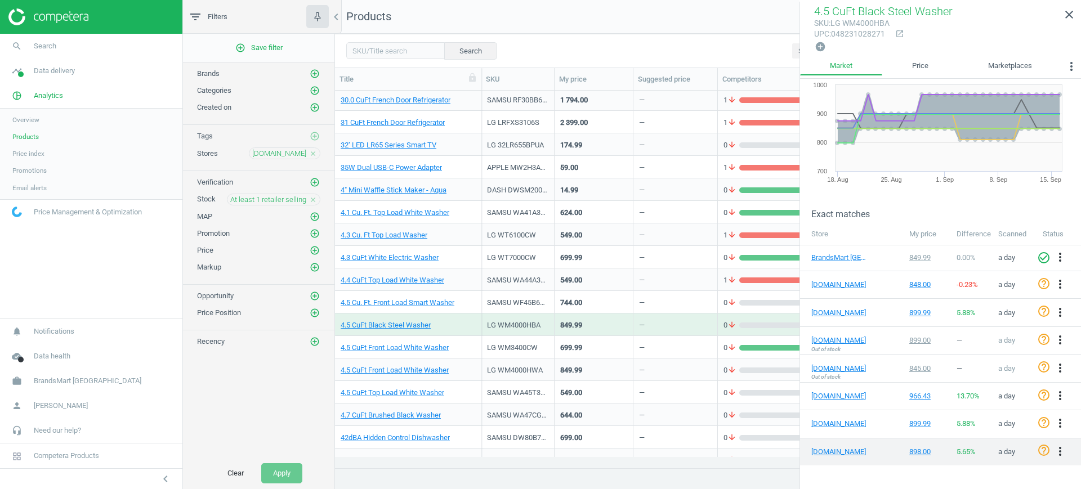
scroll to position [70, 0]
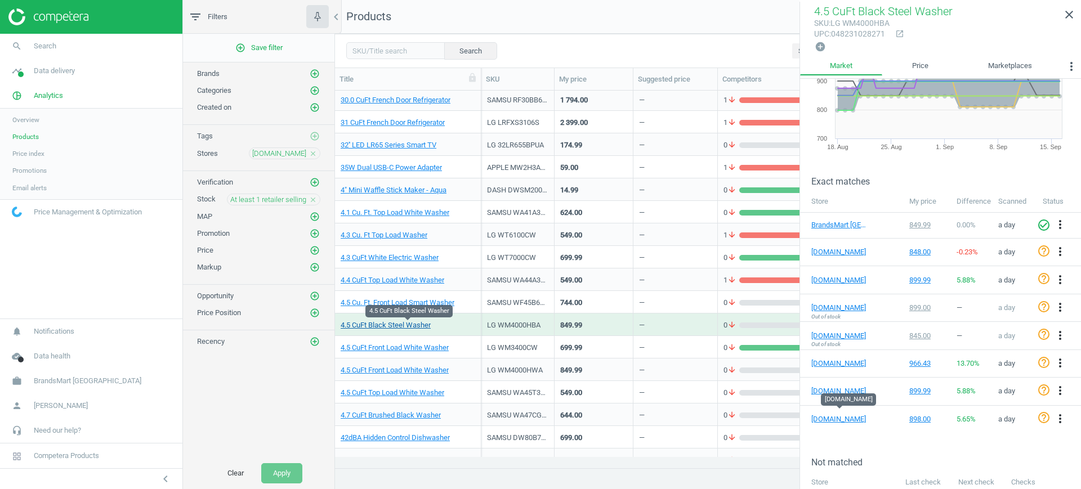
click at [410, 328] on link "4.5 CuFt Black Steel Washer" at bounding box center [386, 325] width 90 height 10
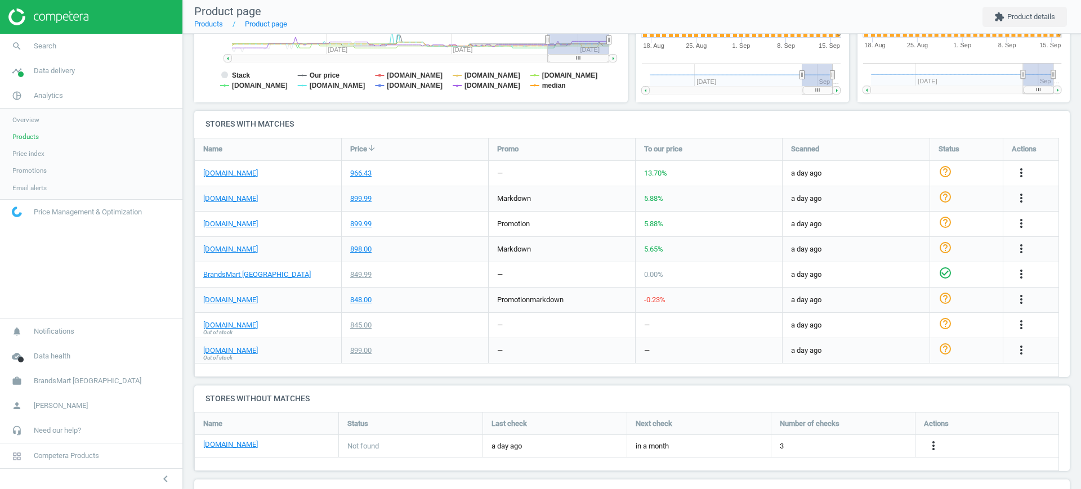
scroll to position [303, 0]
